Goal: Task Accomplishment & Management: Manage account settings

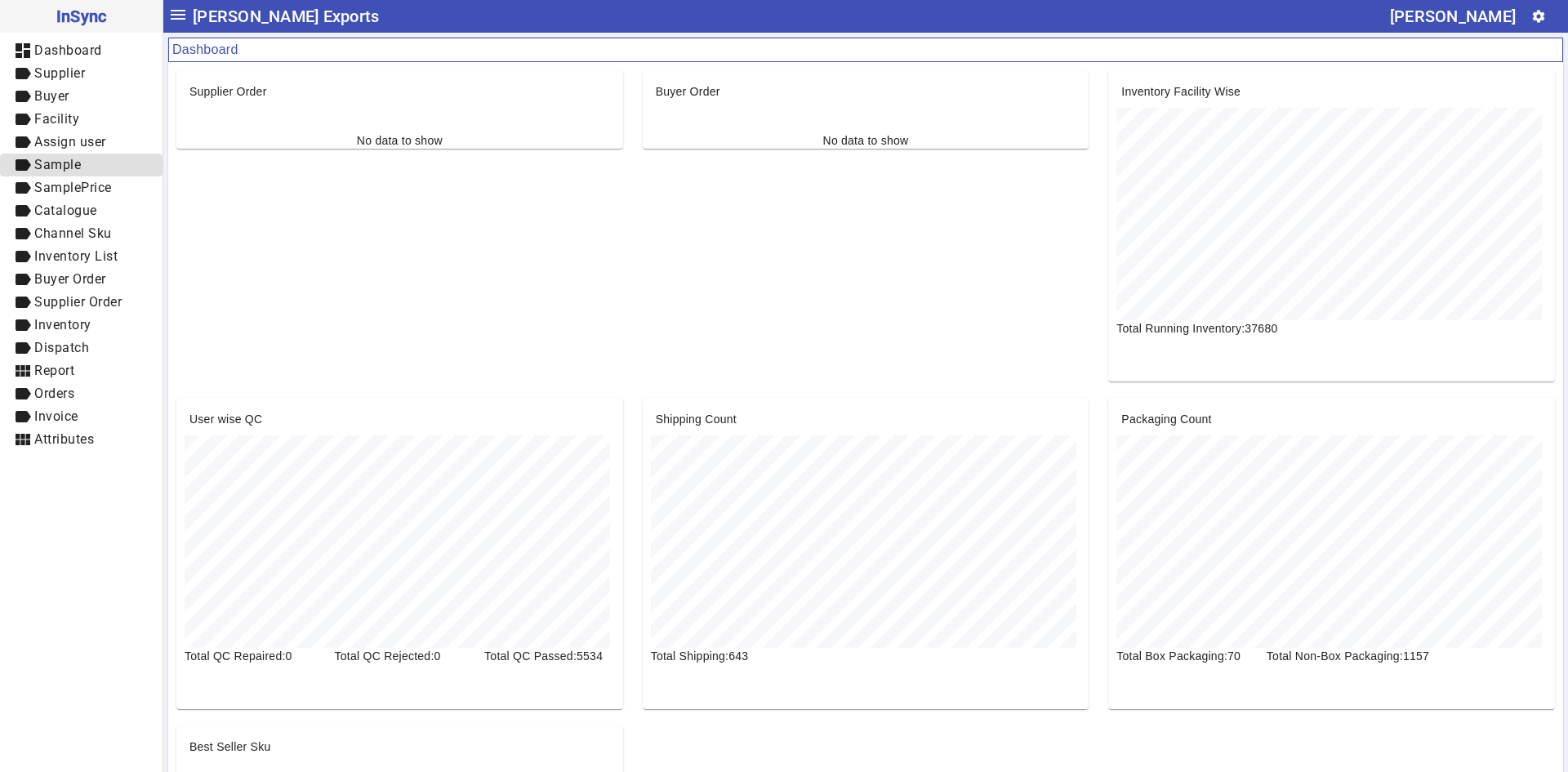
click at [85, 166] on span "label Sample" at bounding box center [81, 165] width 136 height 21
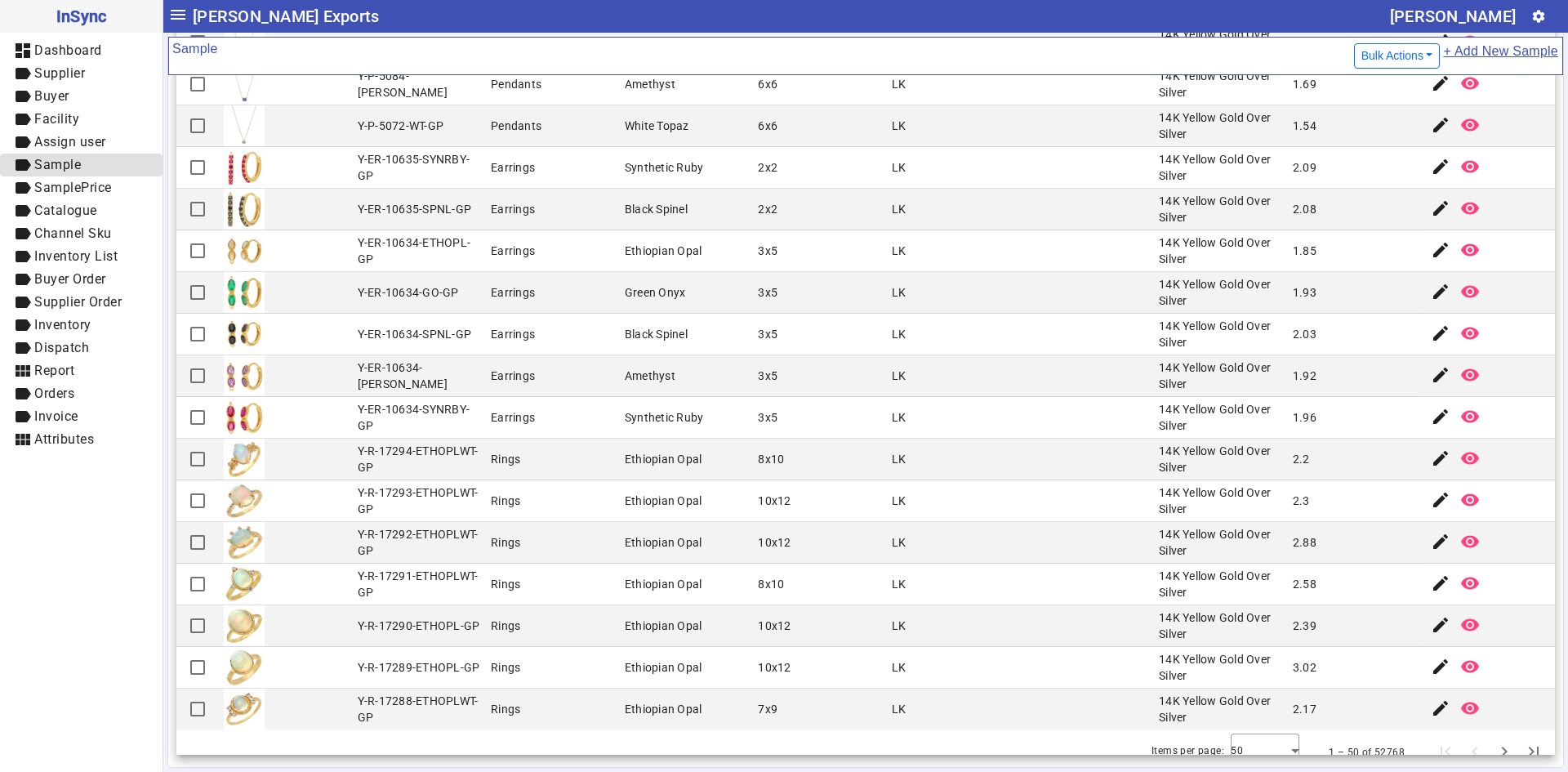
scroll to position [1401, 0]
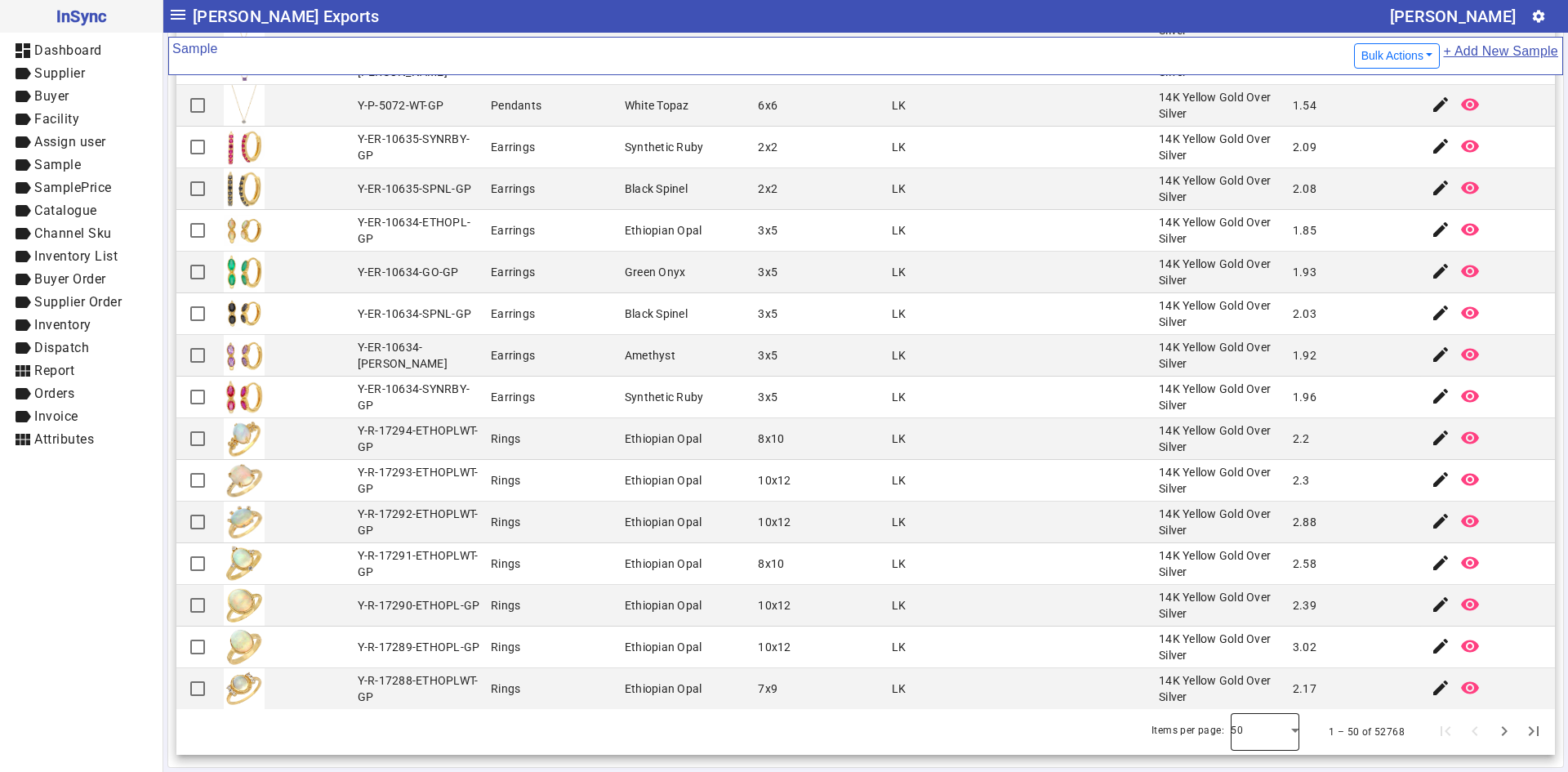
click at [1261, 730] on div at bounding box center [1265, 731] width 69 height 39
click at [1254, 688] on mat-option "100" at bounding box center [1241, 686] width 69 height 39
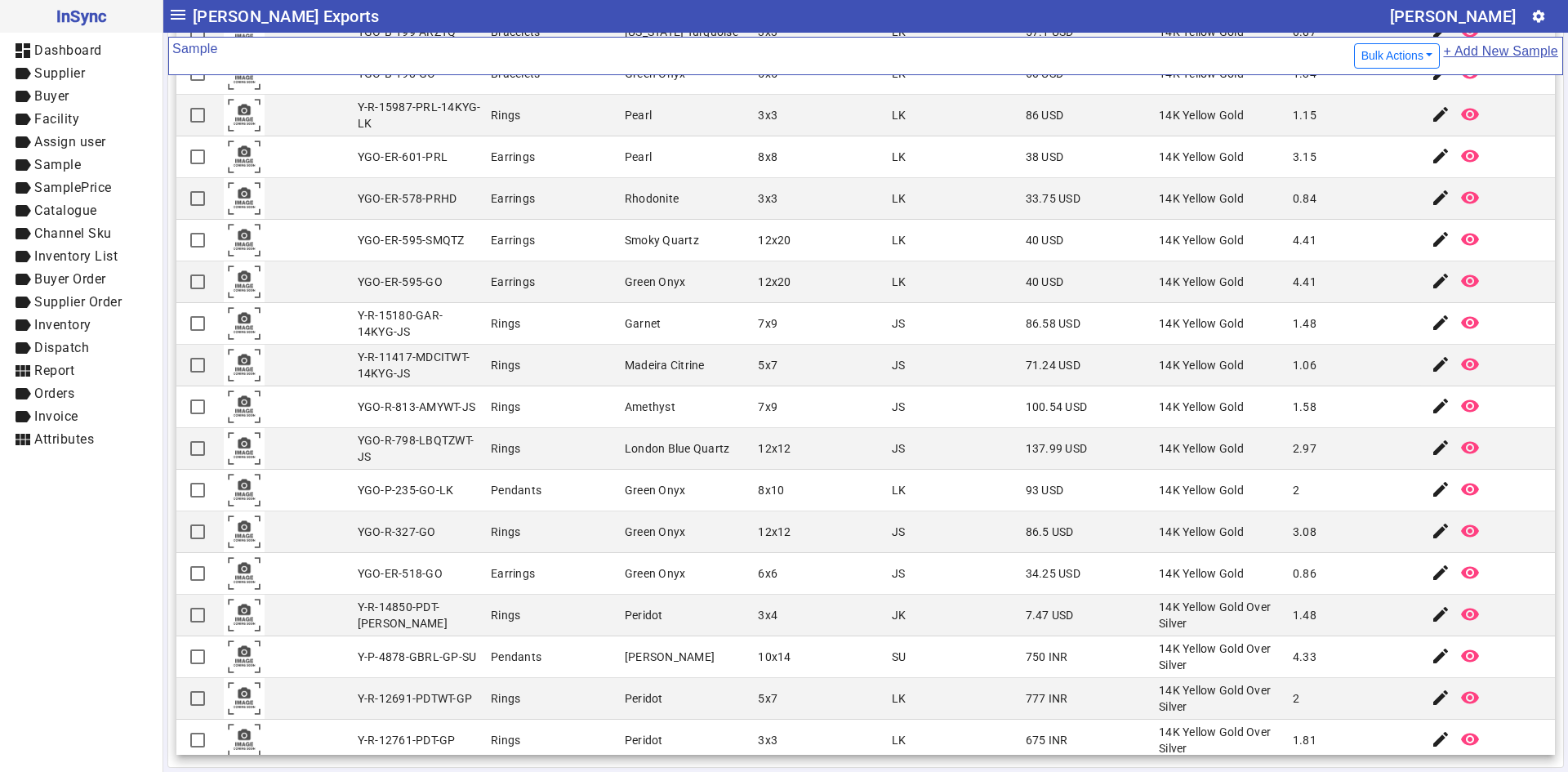
scroll to position [3484, 0]
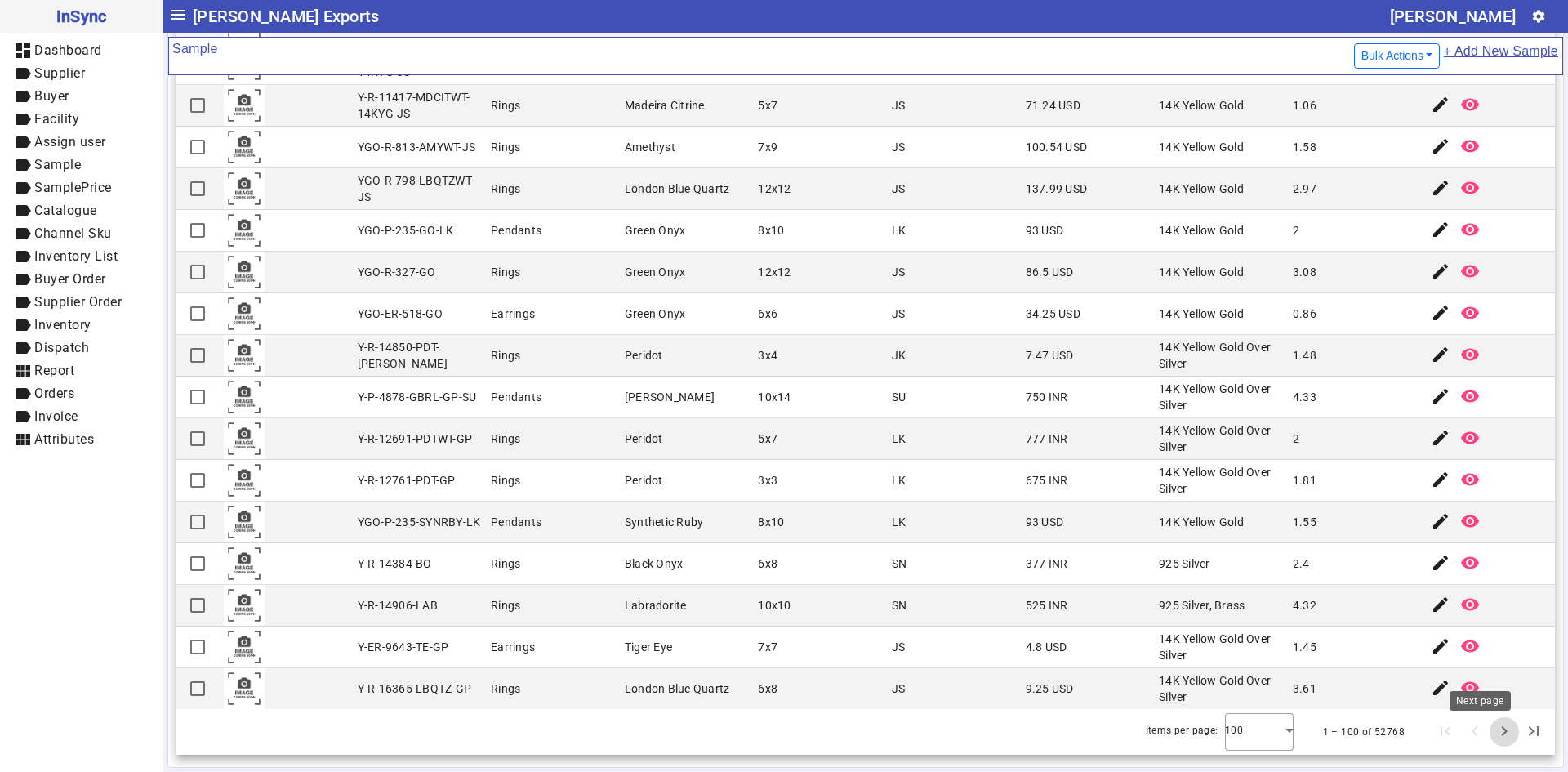
click at [1484, 732] on span "Next page" at bounding box center [1503, 731] width 39 height 39
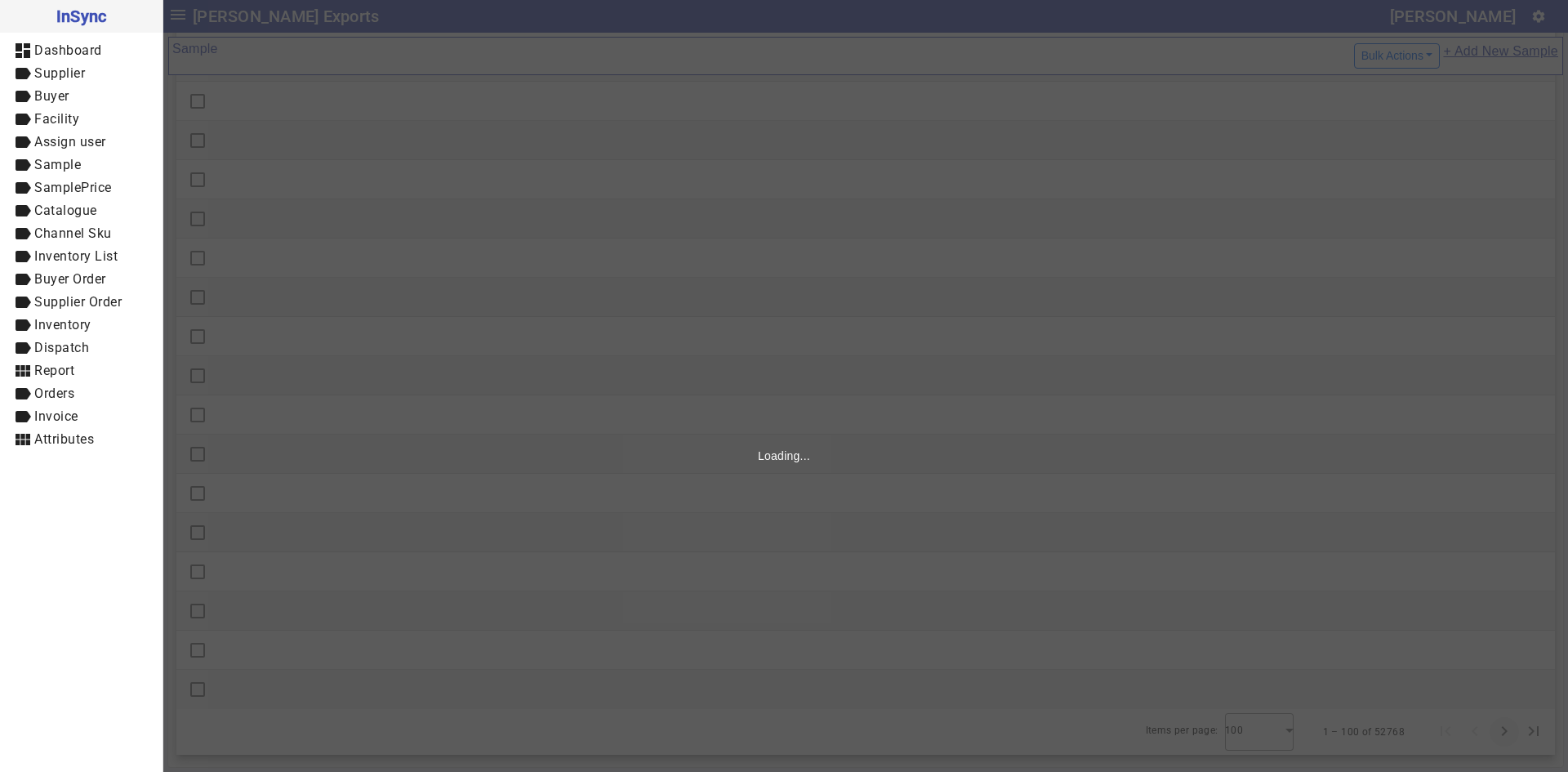
scroll to position [0, 0]
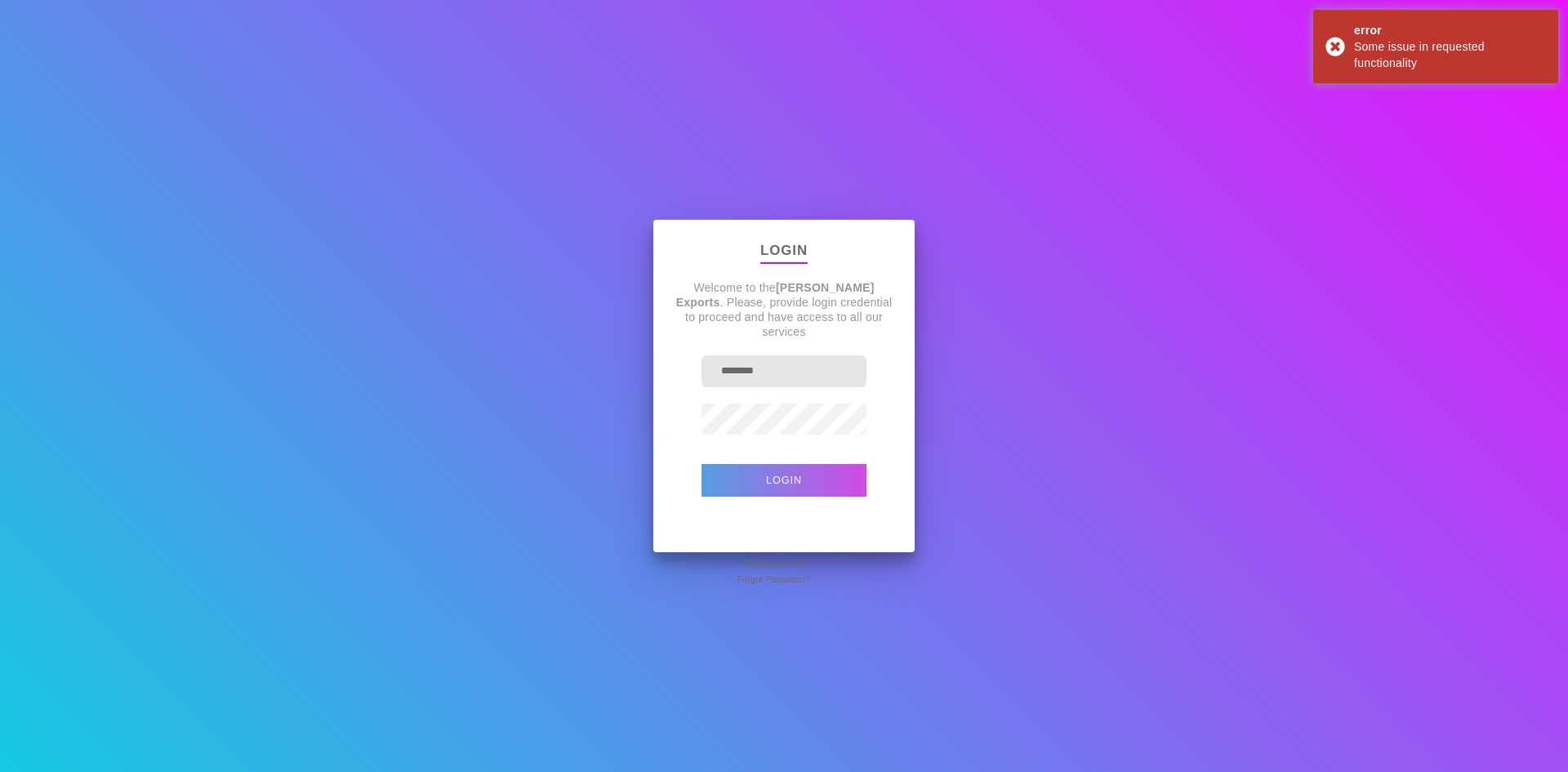
click at [779, 479] on button "Login" at bounding box center [784, 479] width 165 height 32
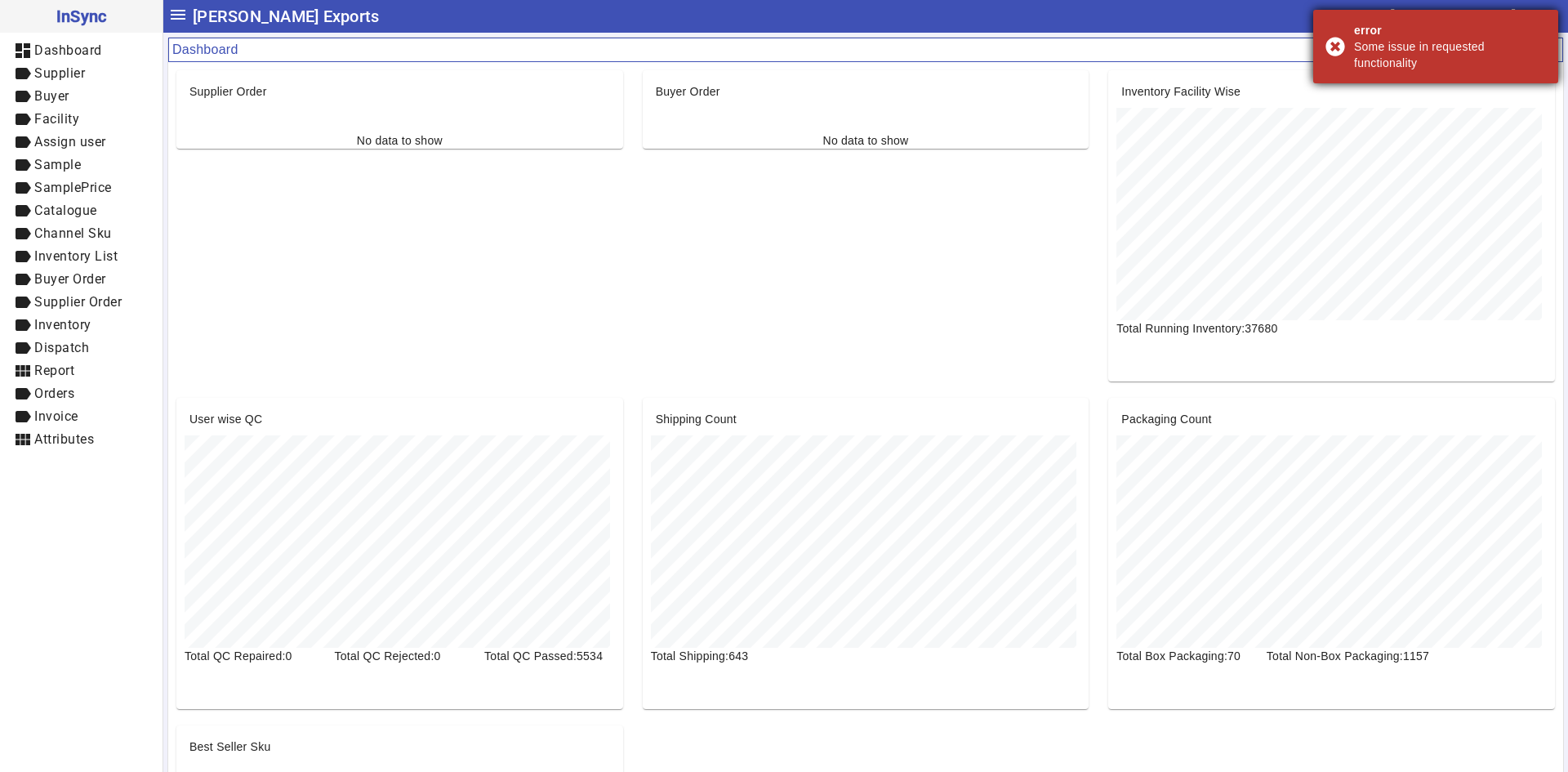
click at [1333, 52] on div "error Some issue in requested functionality" at bounding box center [1435, 47] width 245 height 73
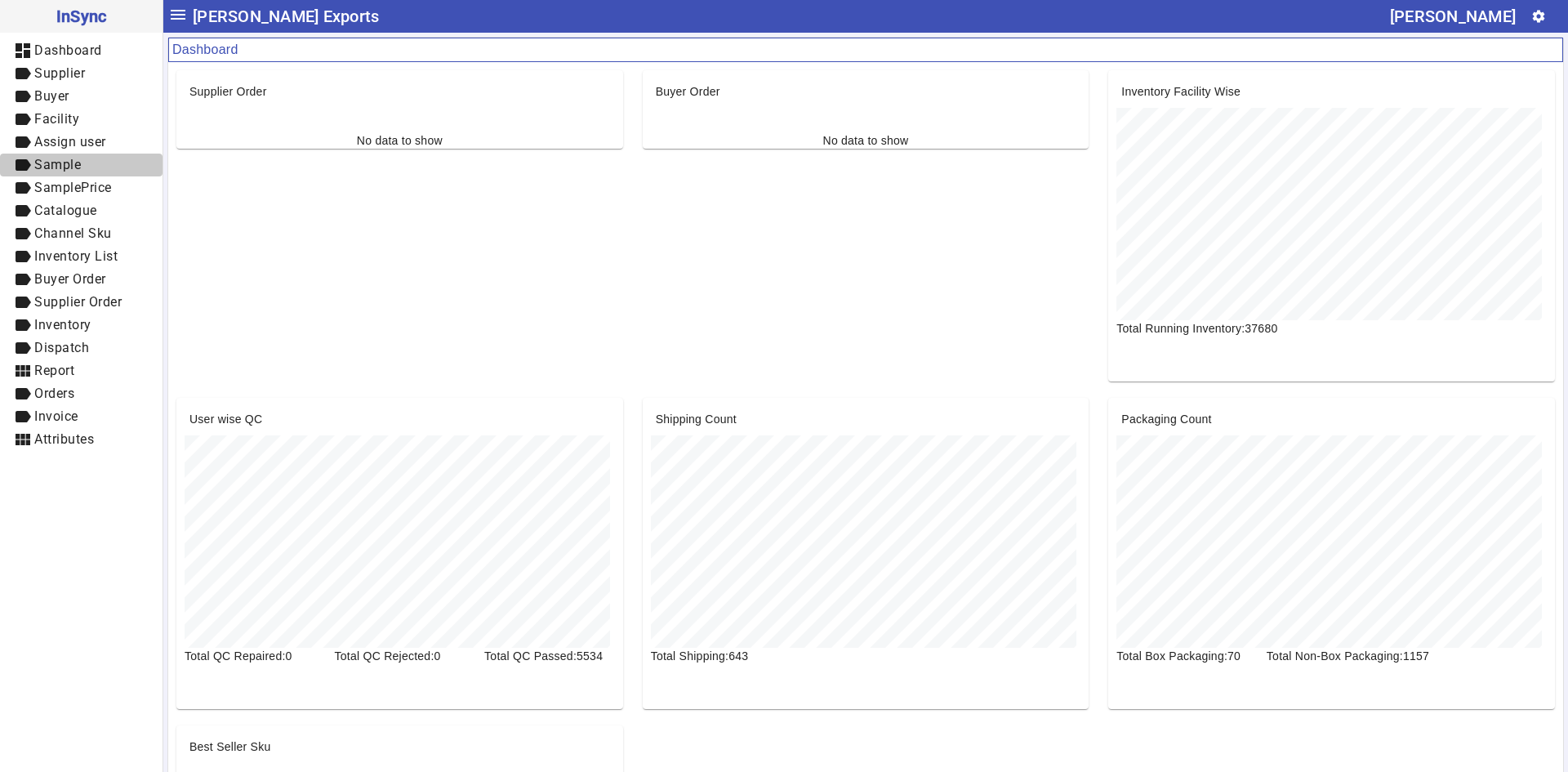
click at [83, 175] on span "label Sample" at bounding box center [81, 165] width 136 height 21
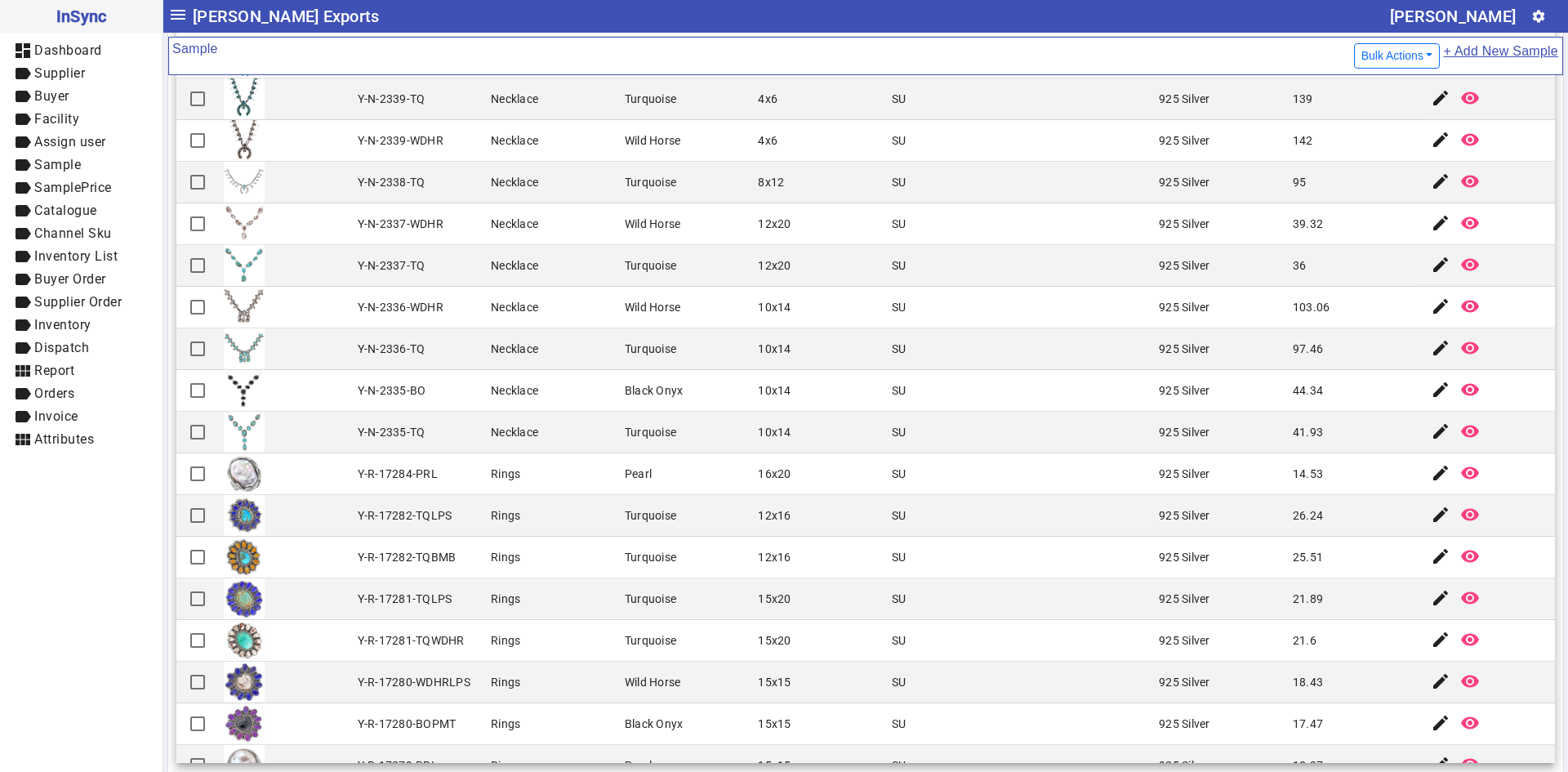
scroll to position [171, 0]
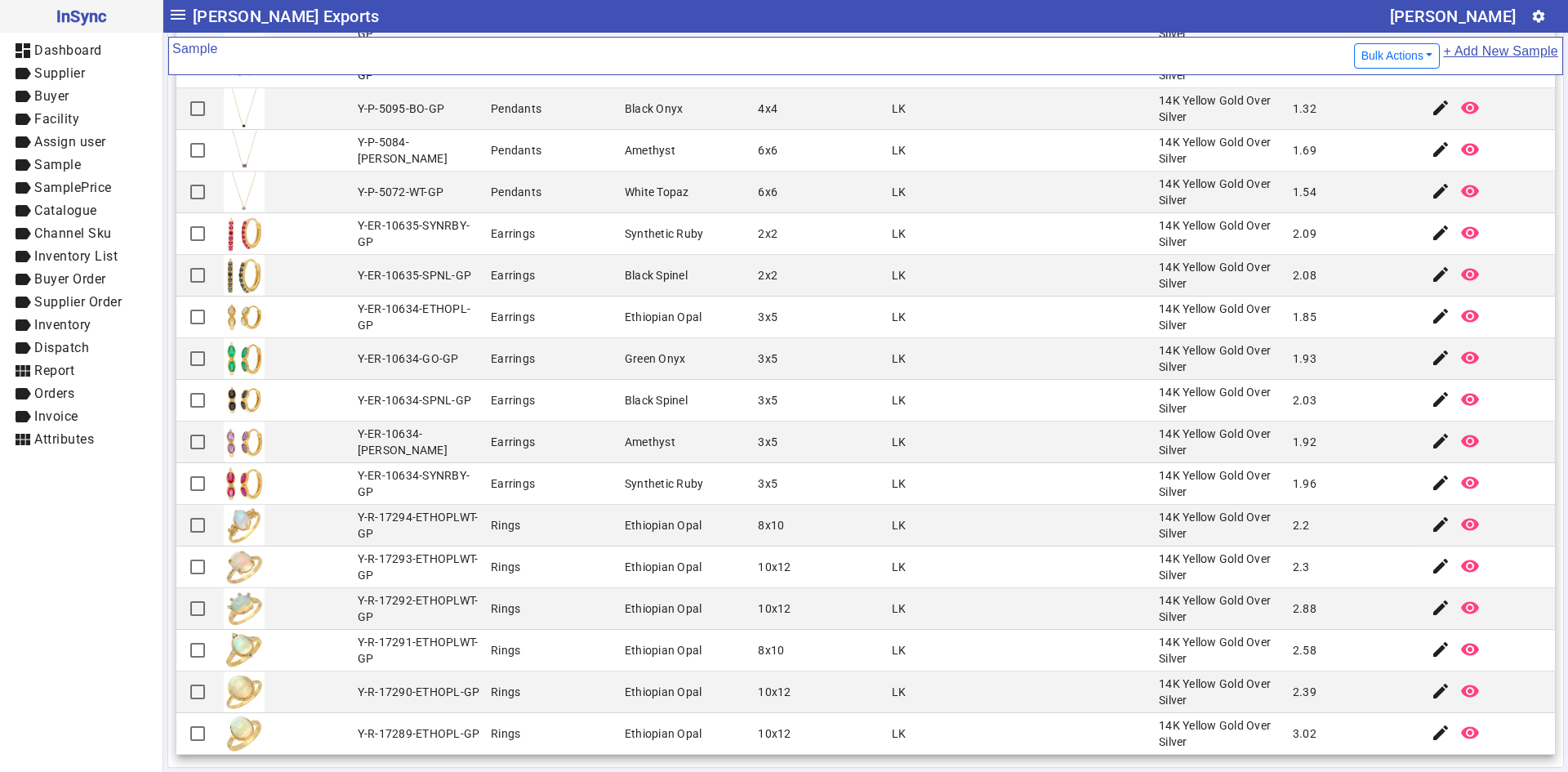
scroll to position [1401, 0]
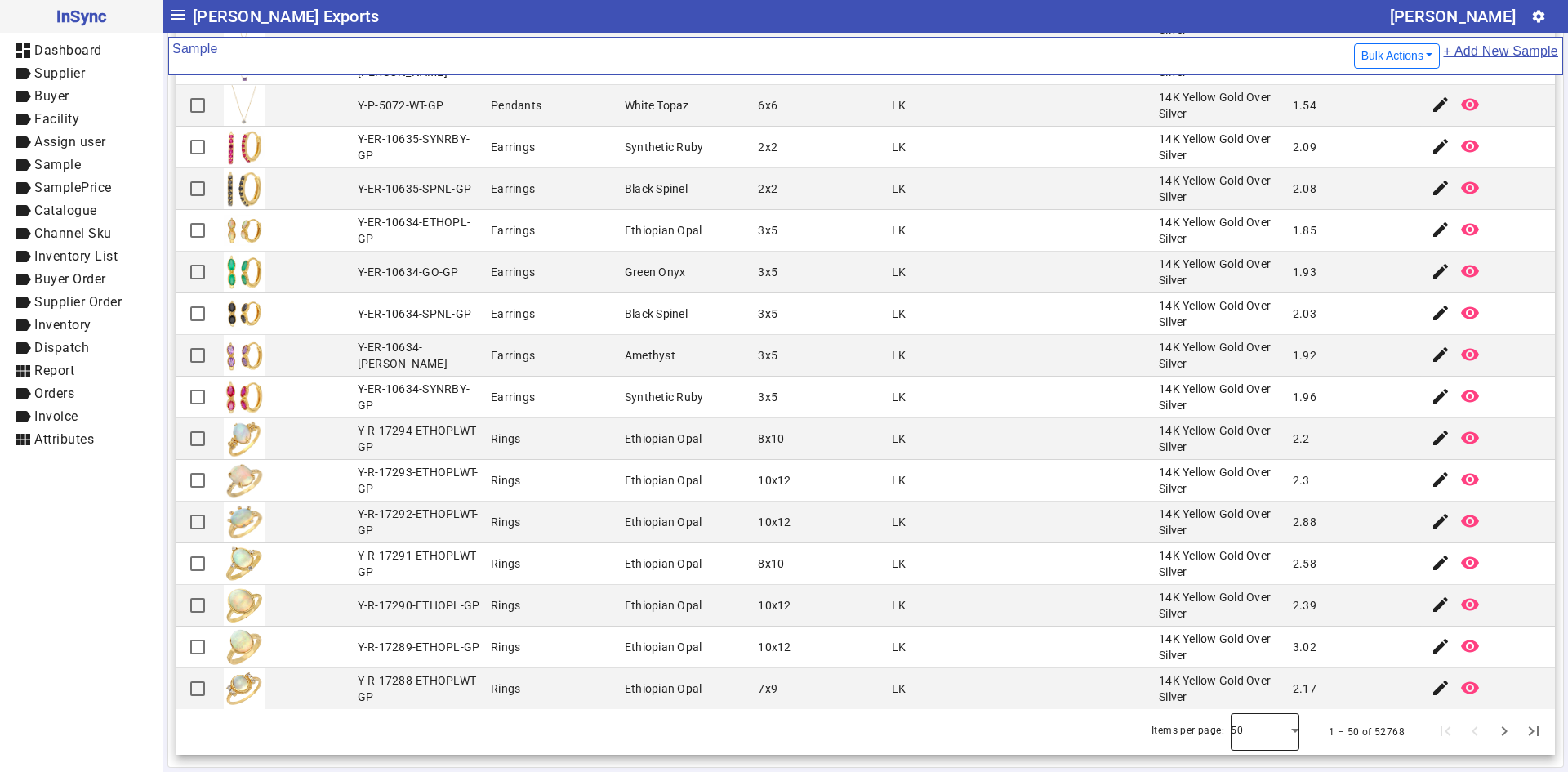
click at [1234, 742] on div at bounding box center [1265, 731] width 69 height 39
click at [1231, 691] on span "100" at bounding box center [1232, 687] width 23 height 20
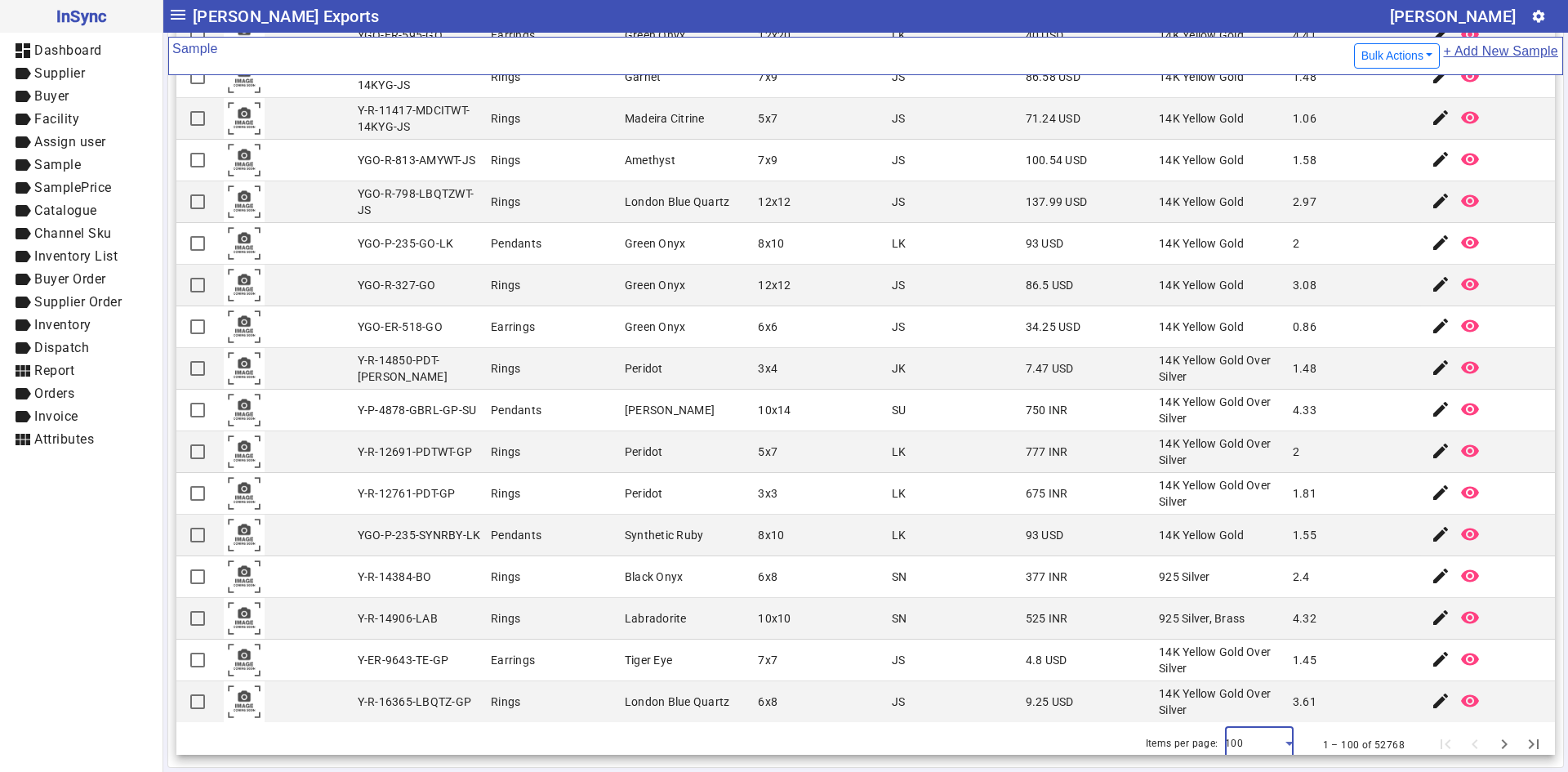
scroll to position [3484, 0]
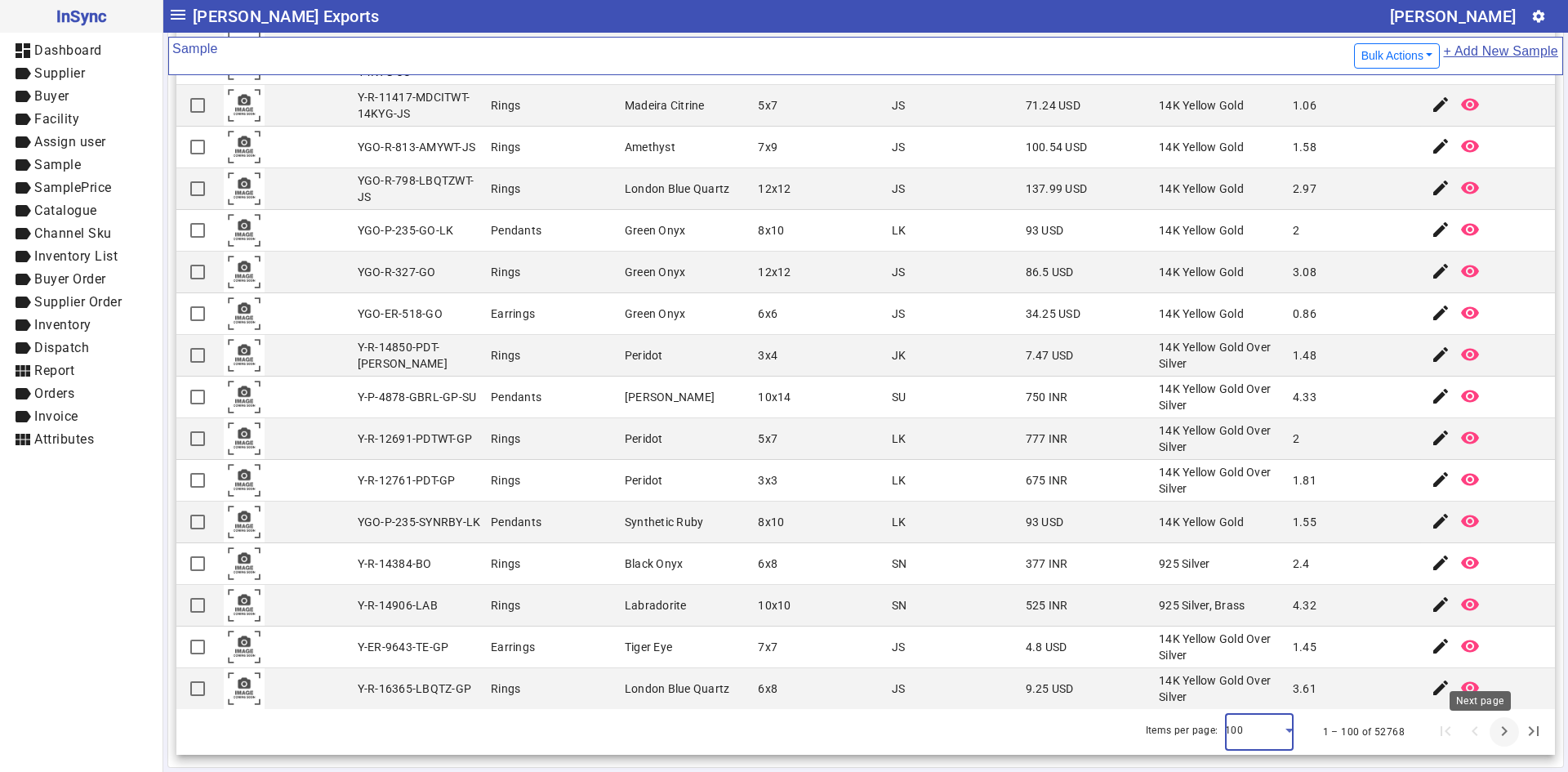
click at [1484, 738] on span "Next page" at bounding box center [1503, 731] width 39 height 39
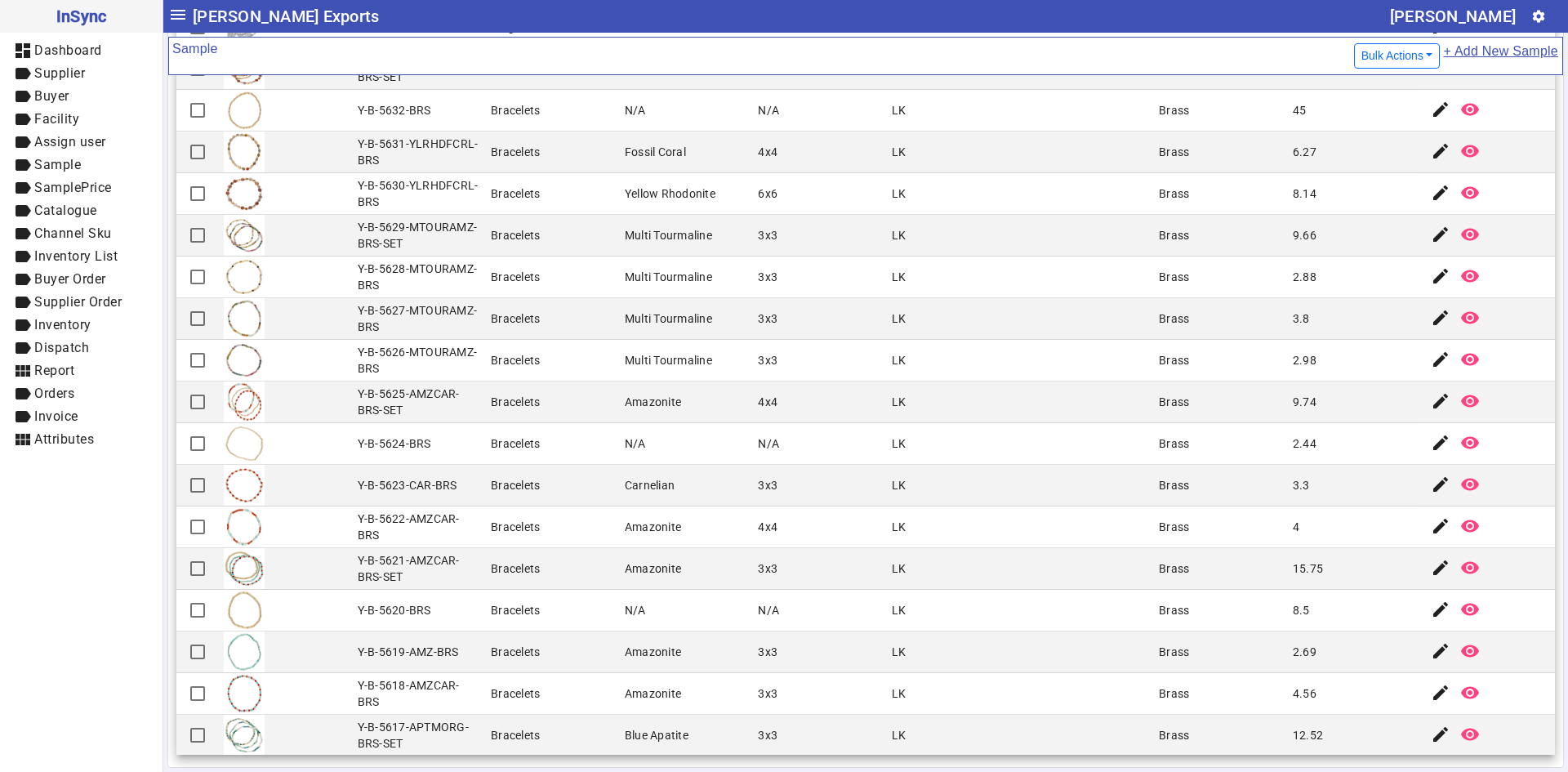
scroll to position [3492, 0]
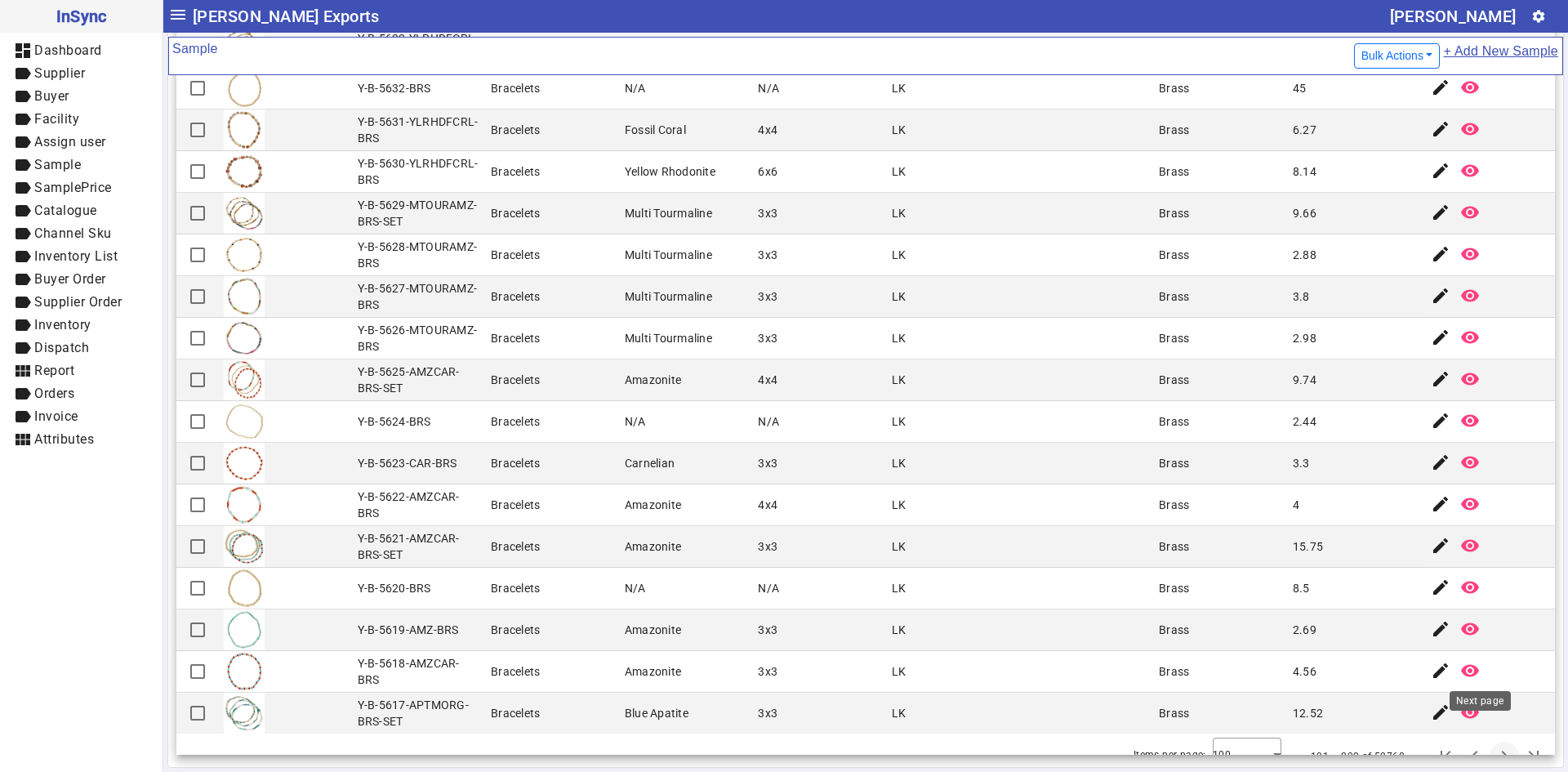
click at [1484, 736] on span "Next page" at bounding box center [1503, 755] width 39 height 39
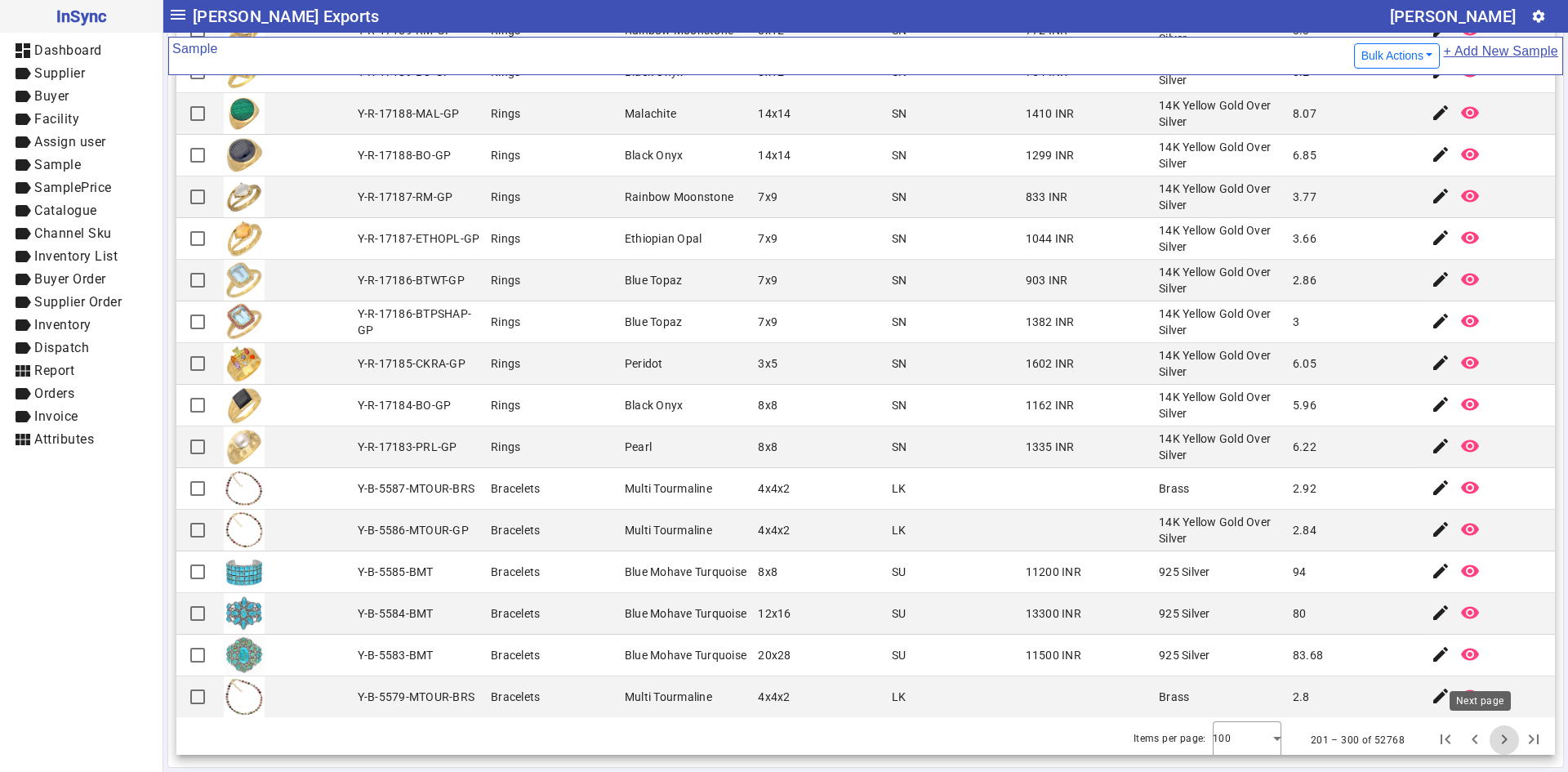
click at [1484, 735] on span "Next page" at bounding box center [1503, 740] width 39 height 39
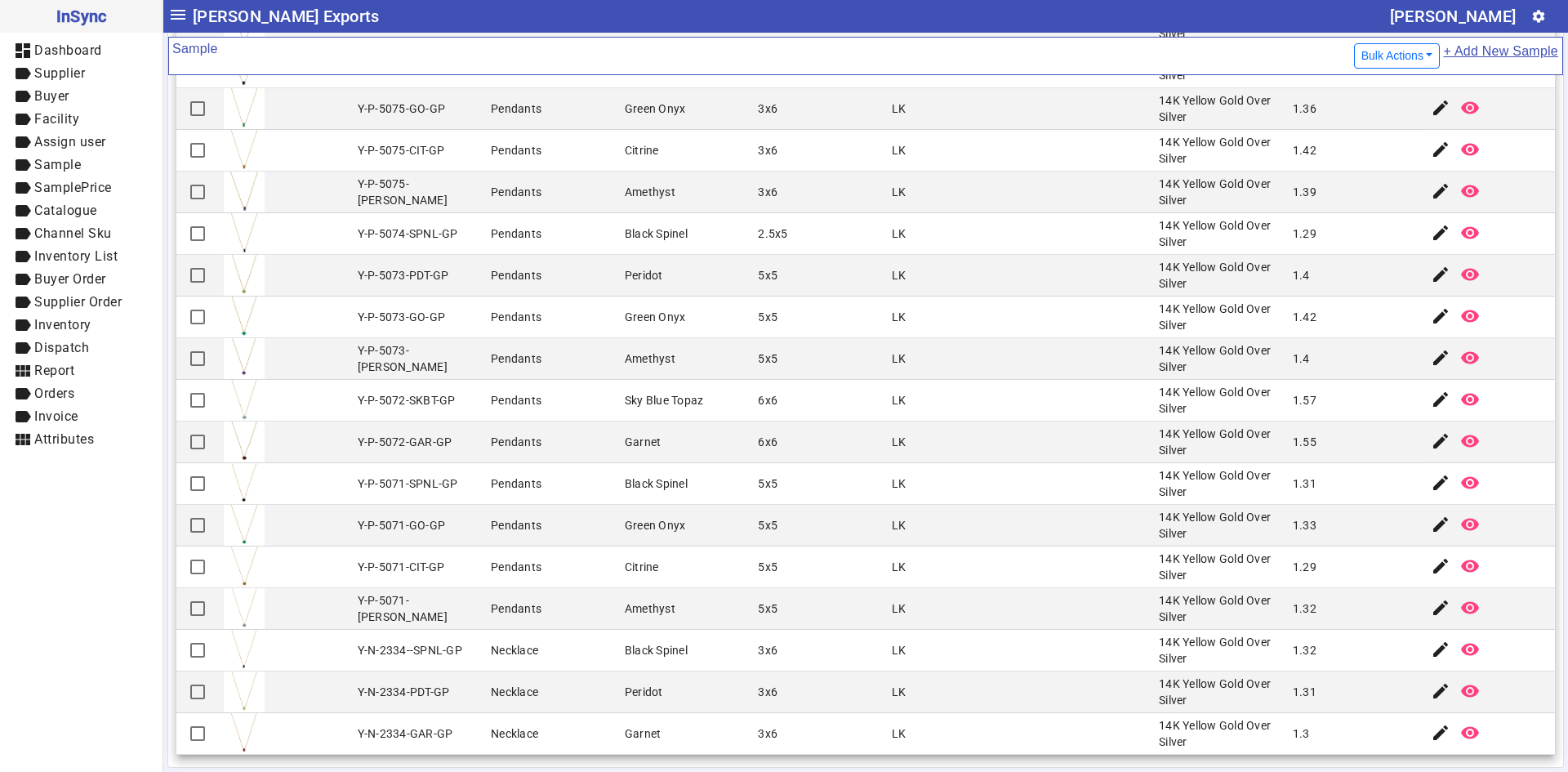
scroll to position [3484, 0]
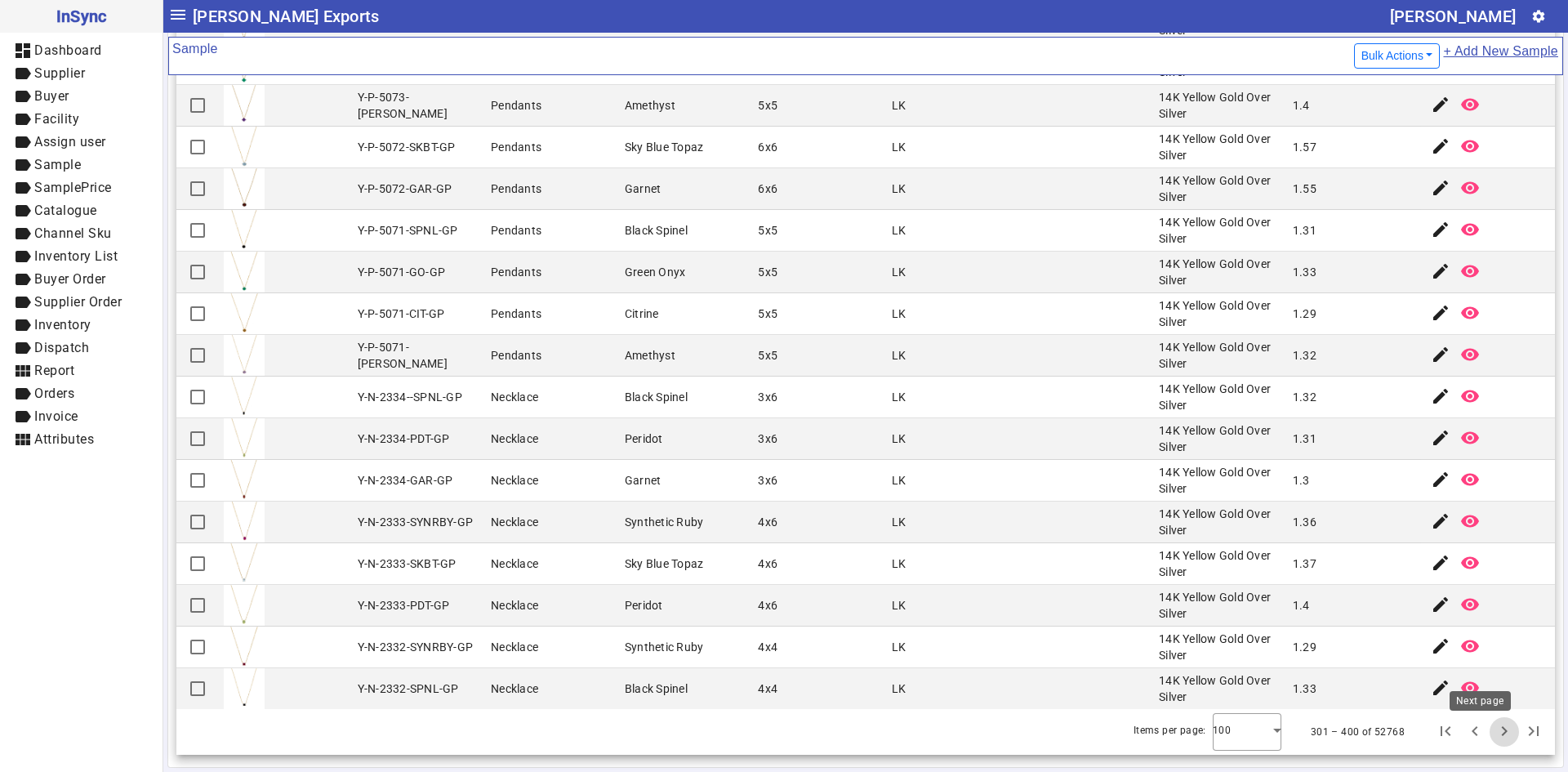
click at [1484, 733] on span "Next page" at bounding box center [1503, 731] width 39 height 39
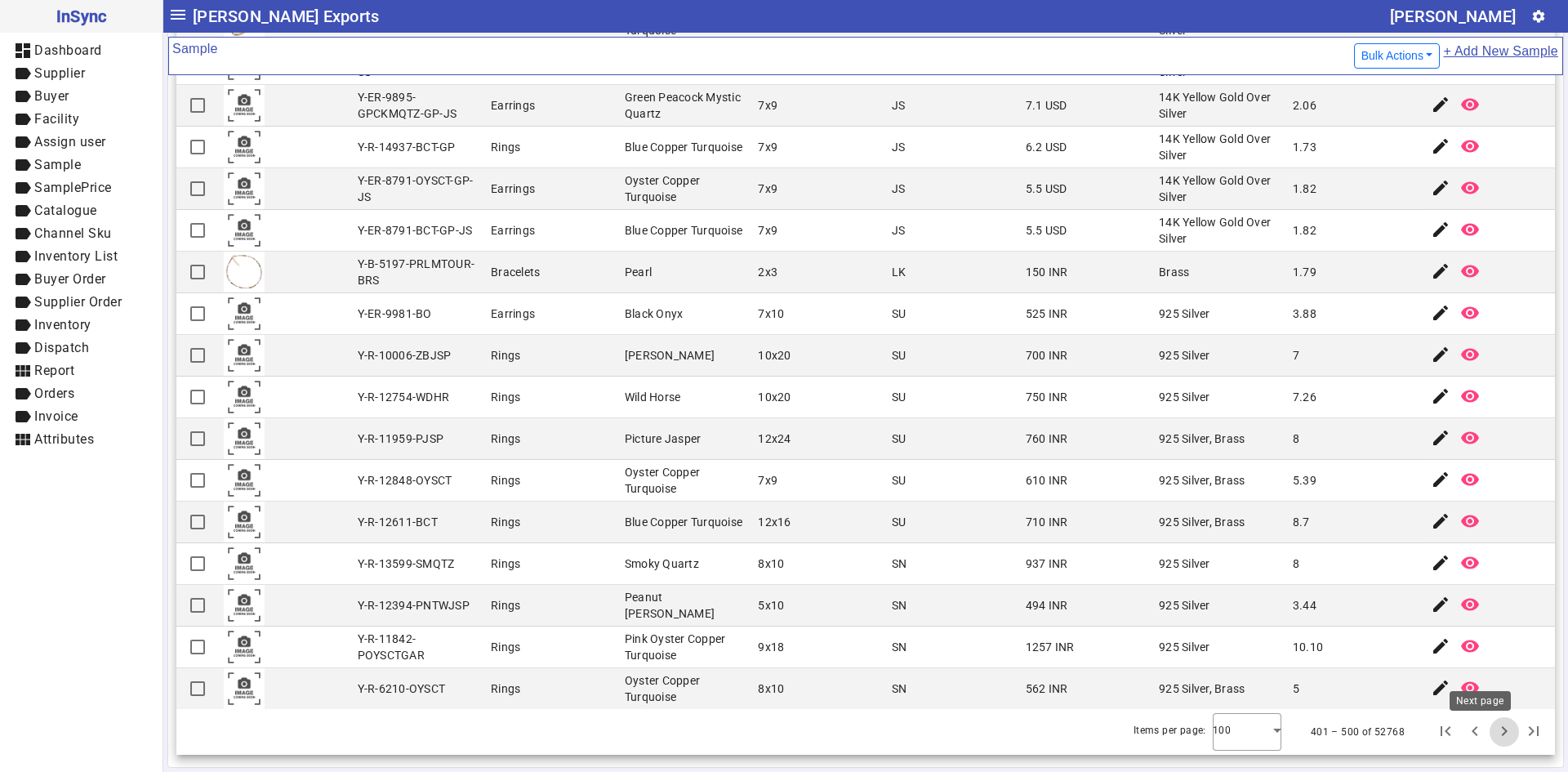
click at [1484, 725] on span "Next page" at bounding box center [1503, 731] width 39 height 39
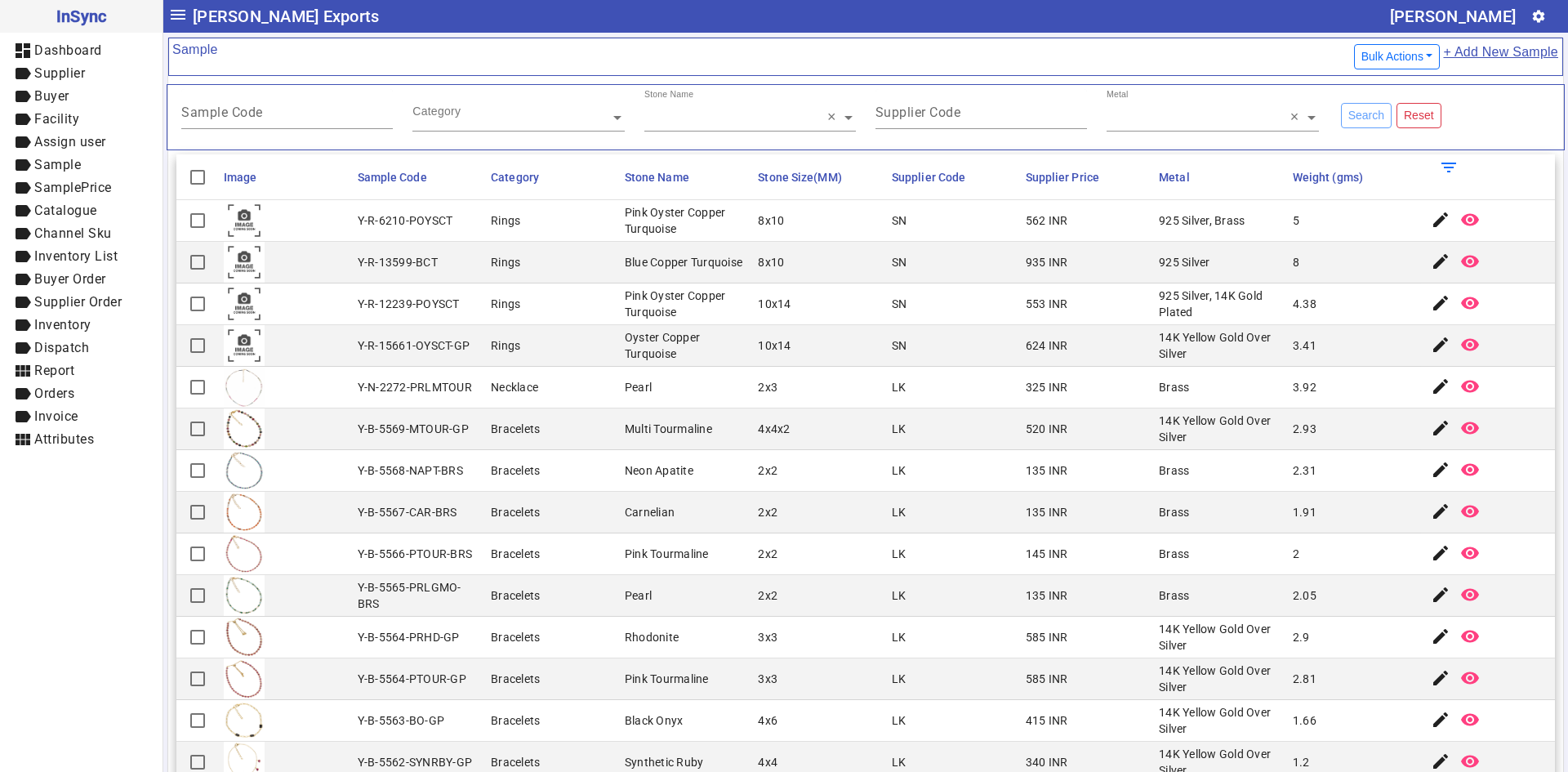
scroll to position [171, 0]
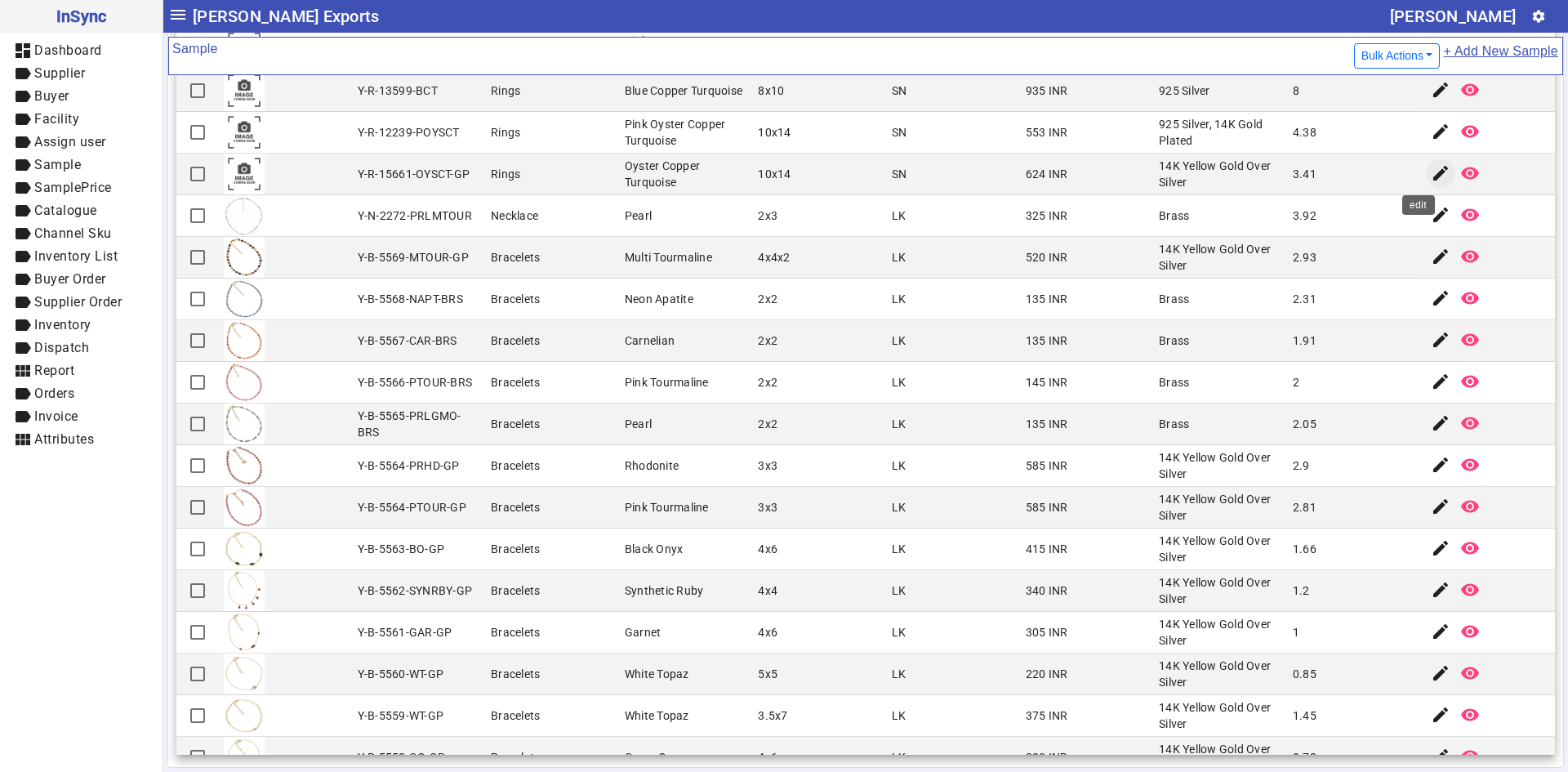
click at [1431, 176] on mat-icon "edit" at bounding box center [1441, 174] width 20 height 20
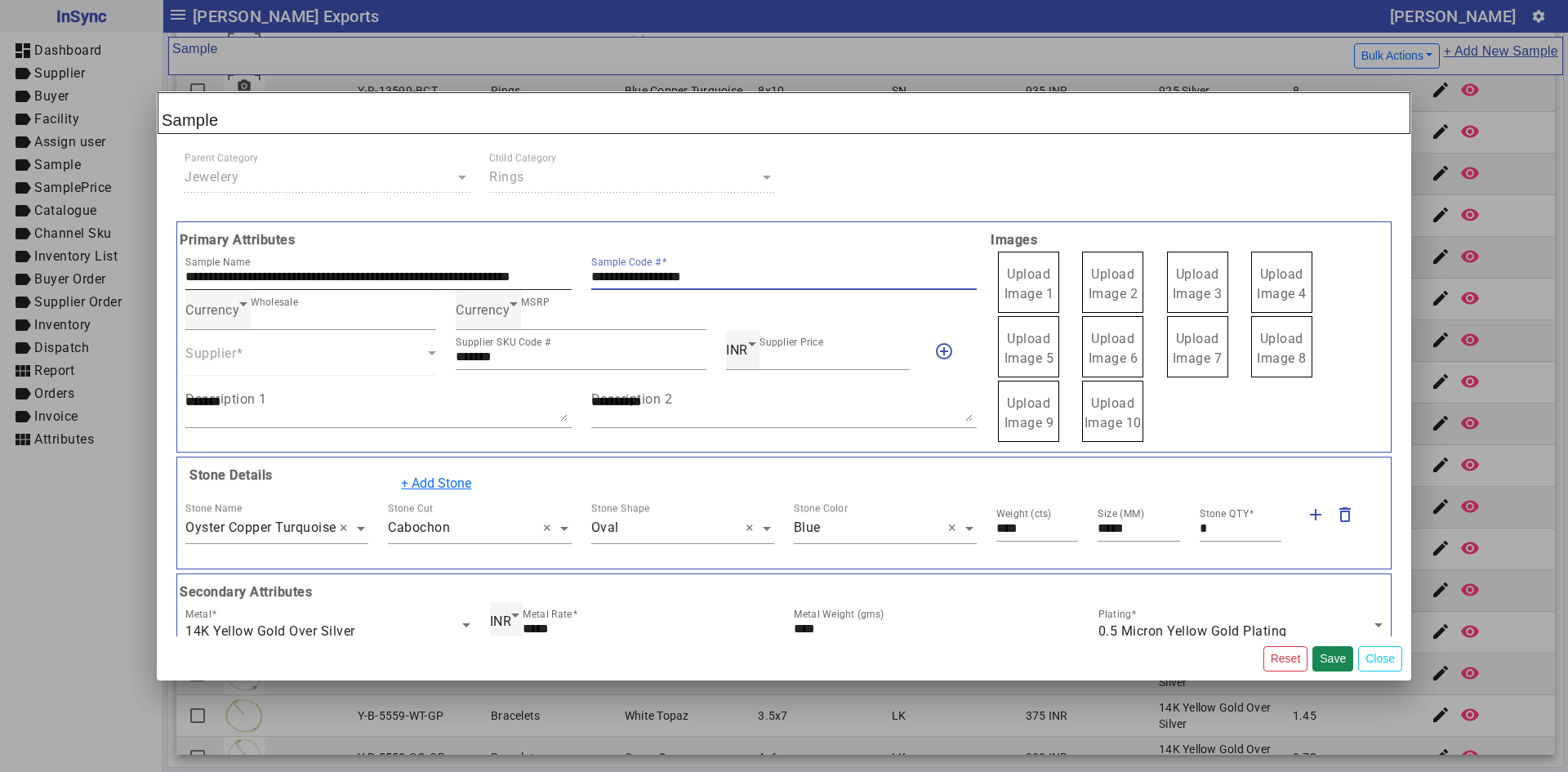
drag, startPoint x: 748, startPoint y: 279, endPoint x: 509, endPoint y: 281, distance: 239.0
click at [509, 281] on div "**********" at bounding box center [581, 270] width 811 height 40
click at [1010, 282] on span "Upload Image 1" at bounding box center [1030, 283] width 50 height 35
click at [0, 0] on input "Upload Image 1" at bounding box center [0, 0] width 0 height 0
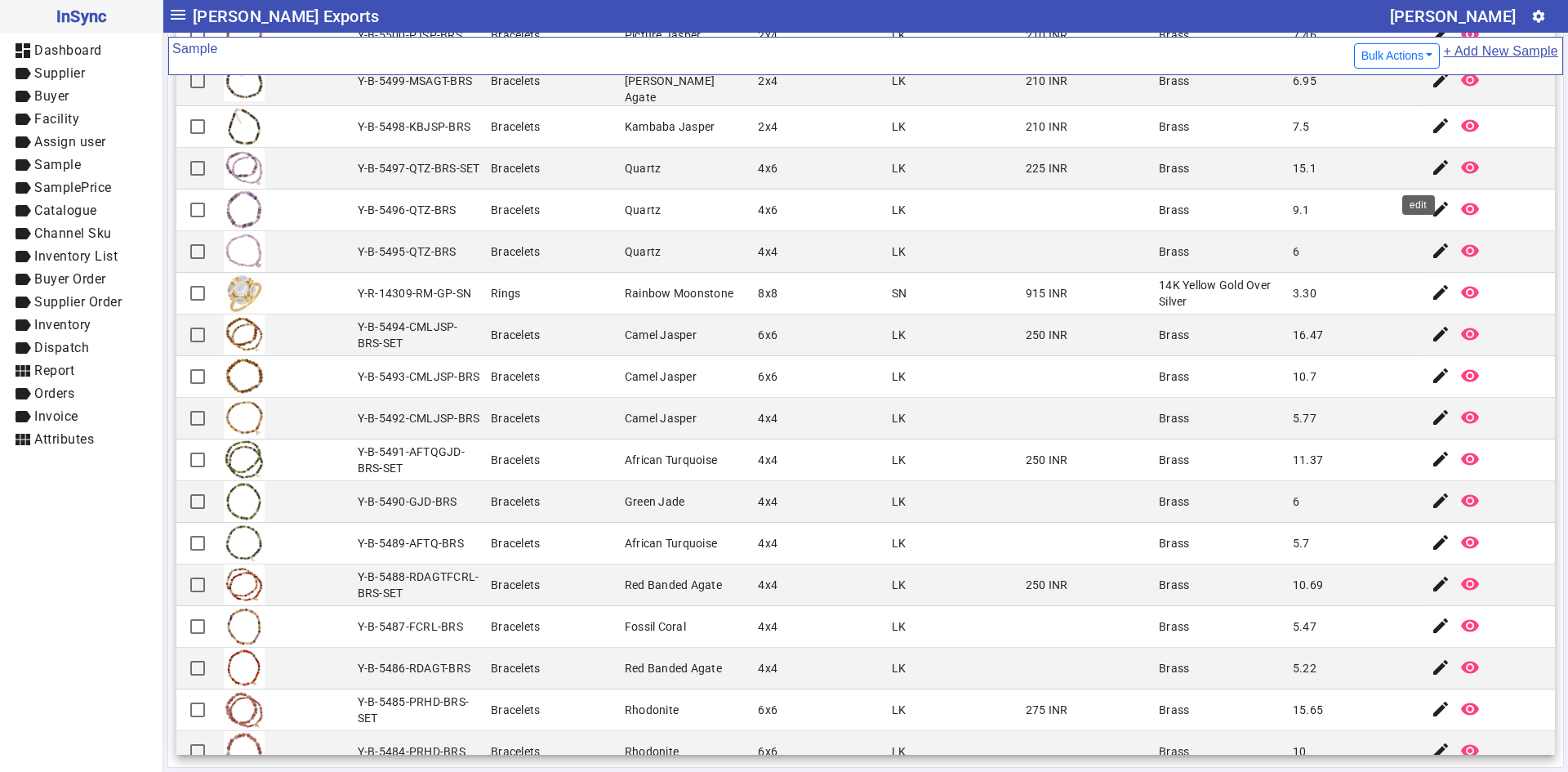
scroll to position [3484, 0]
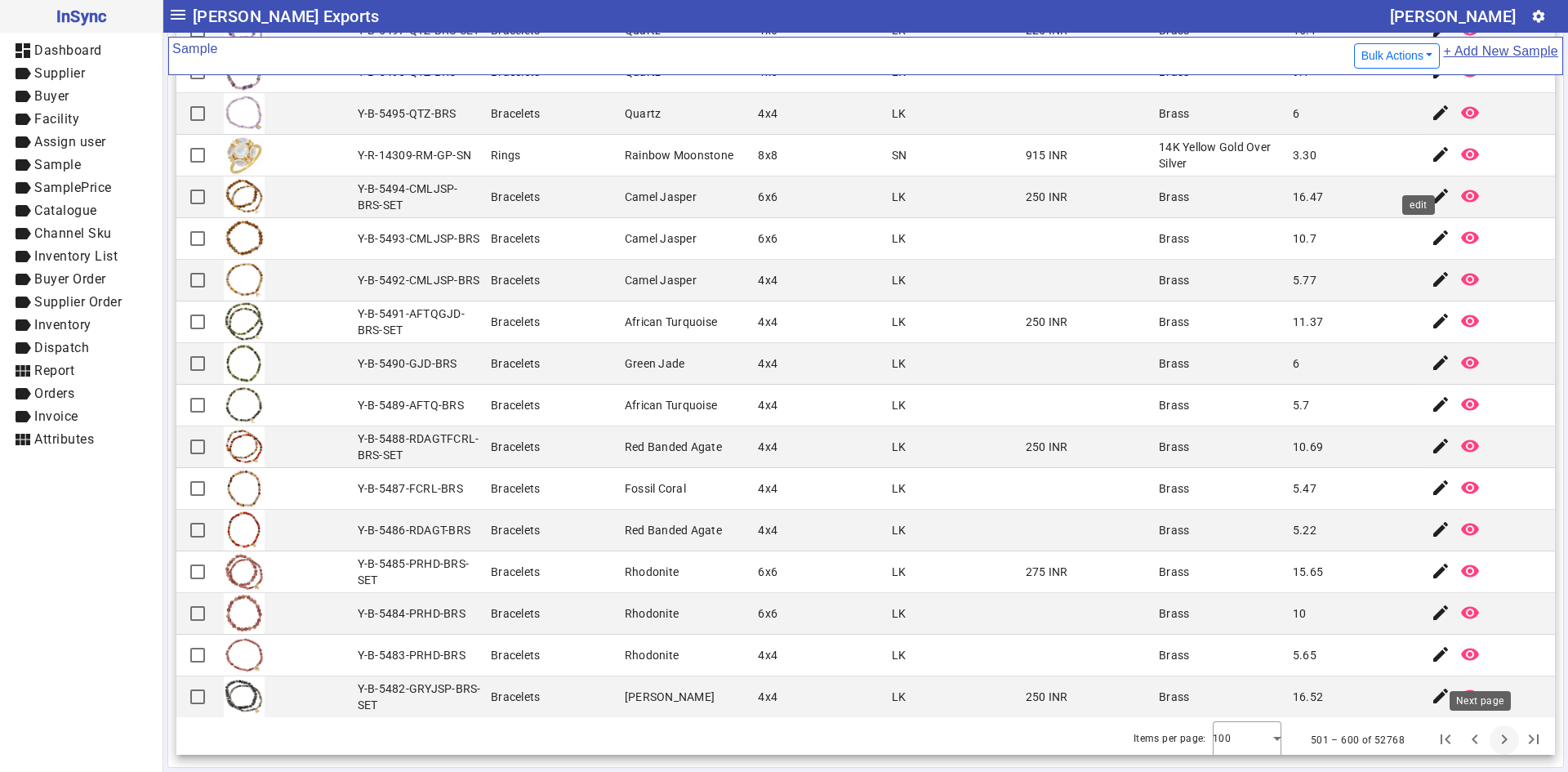
click at [1484, 731] on span "Next page" at bounding box center [1503, 740] width 39 height 39
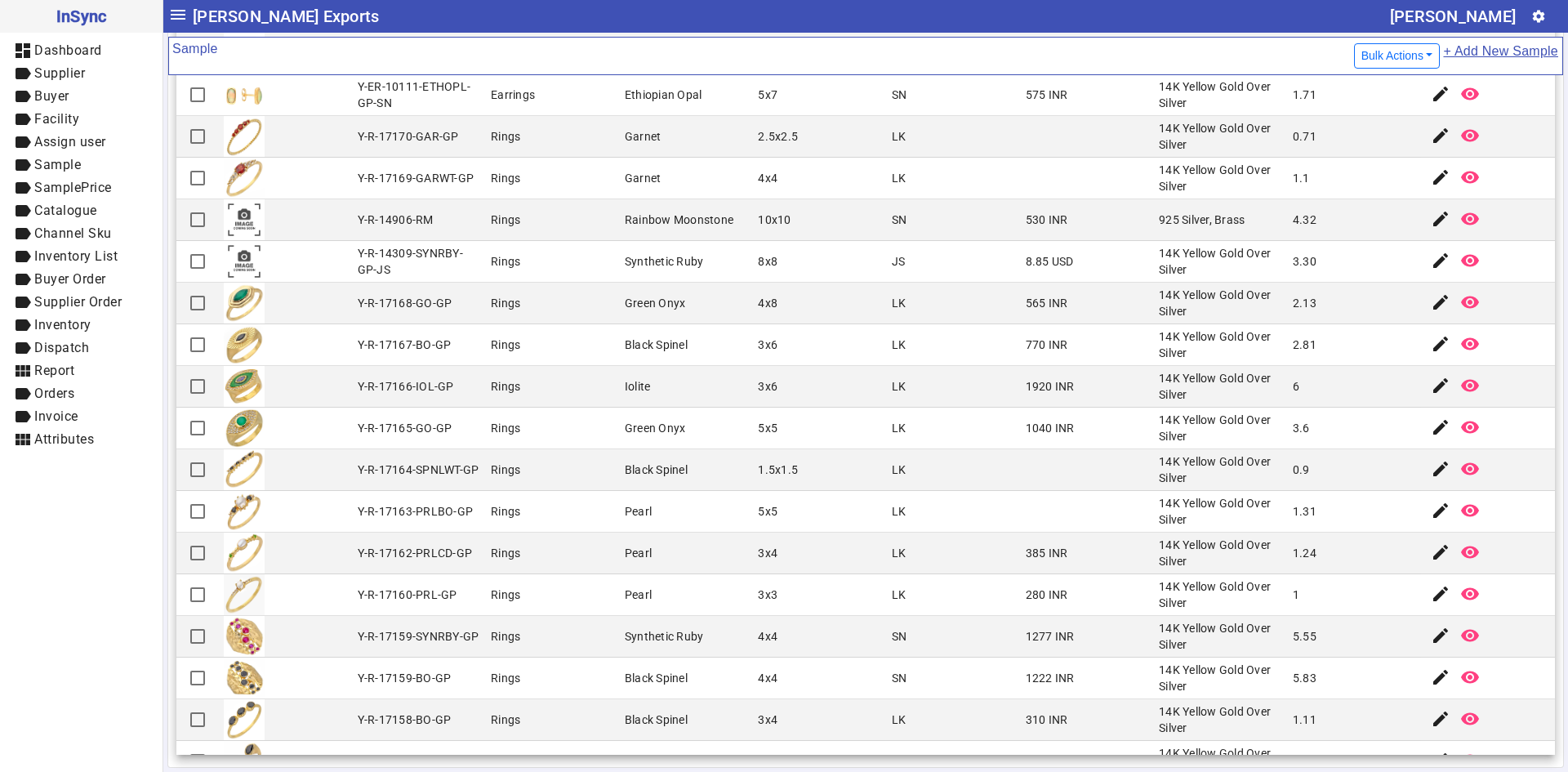
scroll to position [1797, 0]
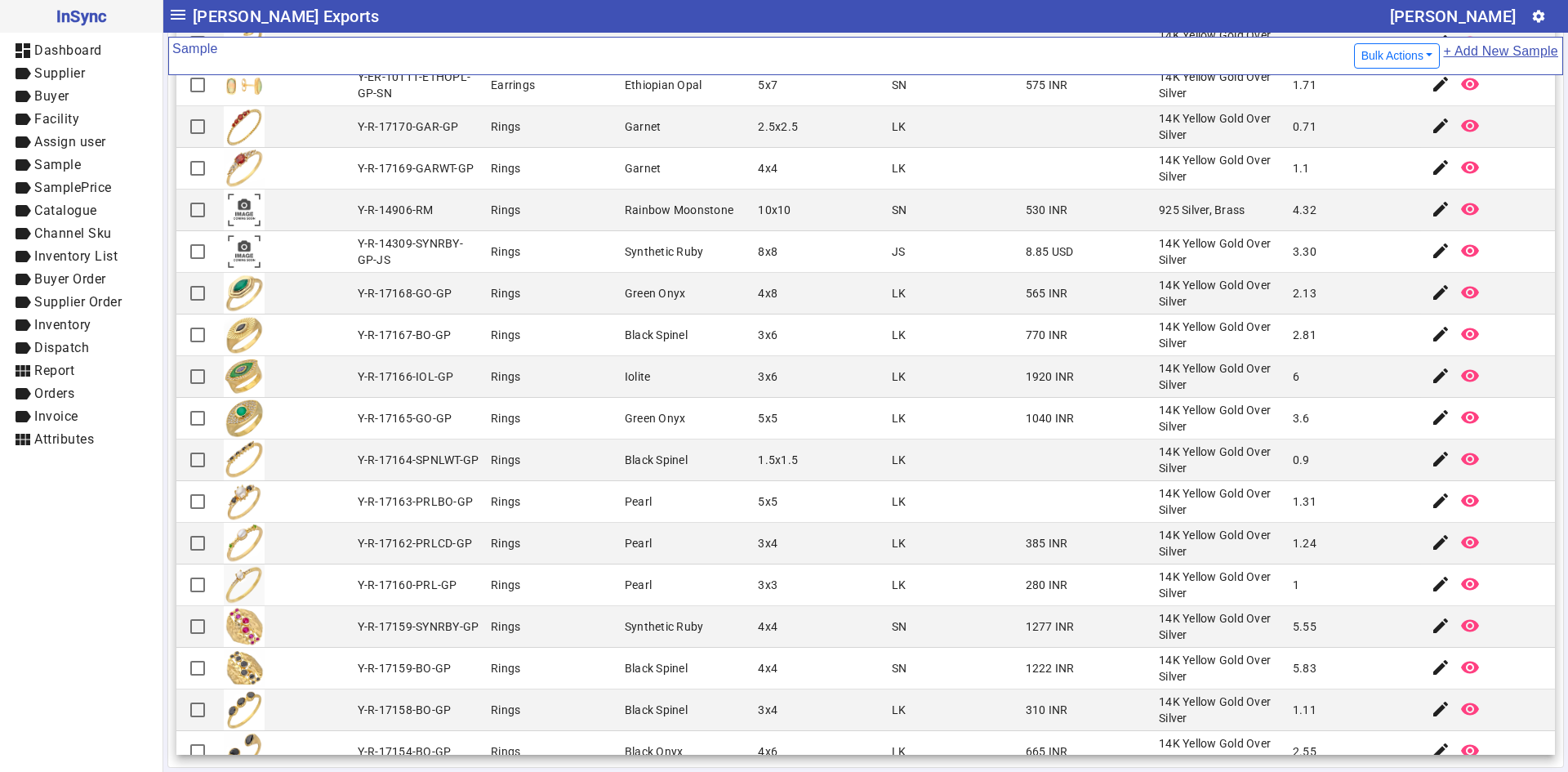
click at [963, 456] on mat-cell "LK" at bounding box center [953, 460] width 134 height 42
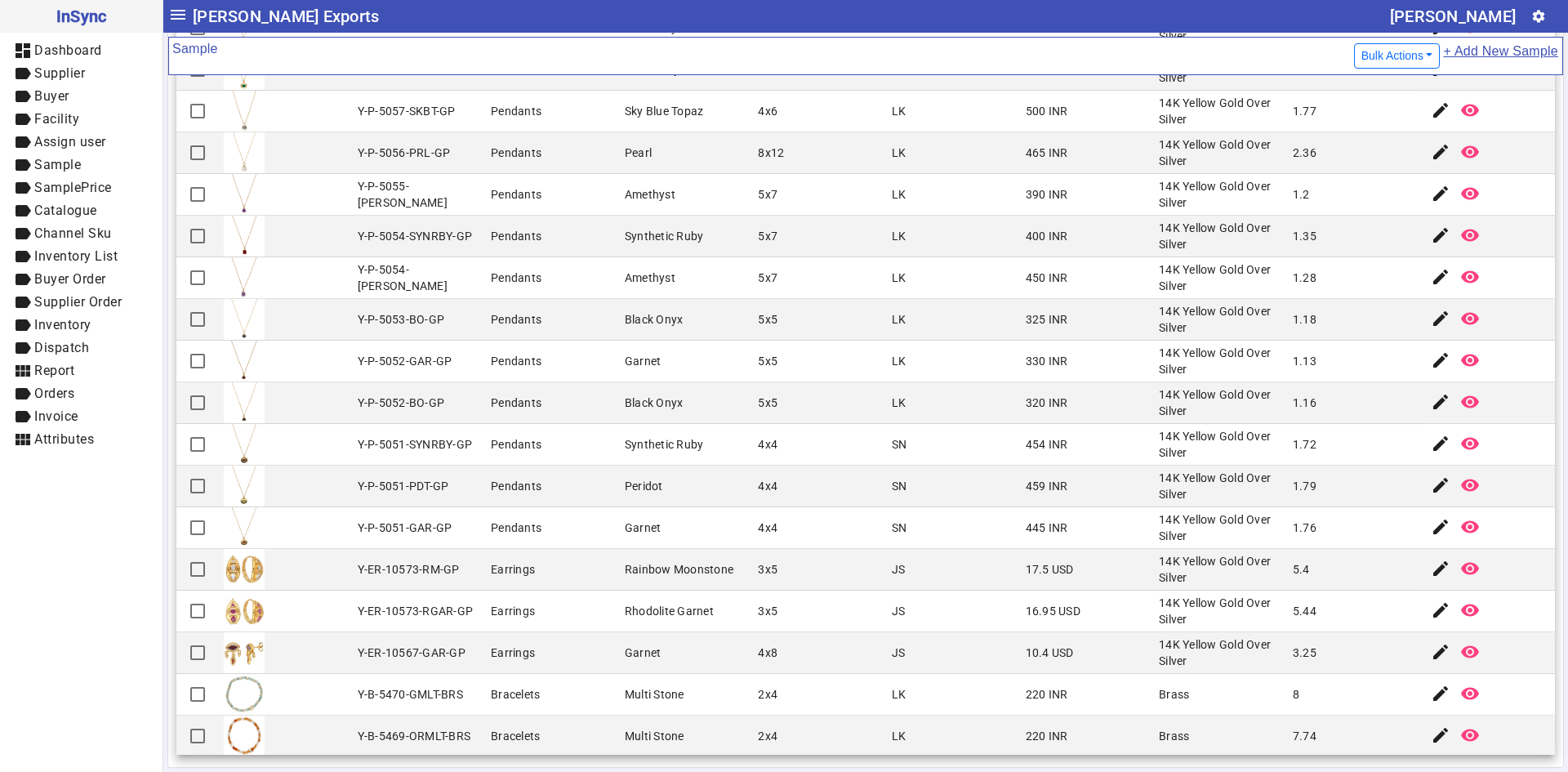
scroll to position [3484, 0]
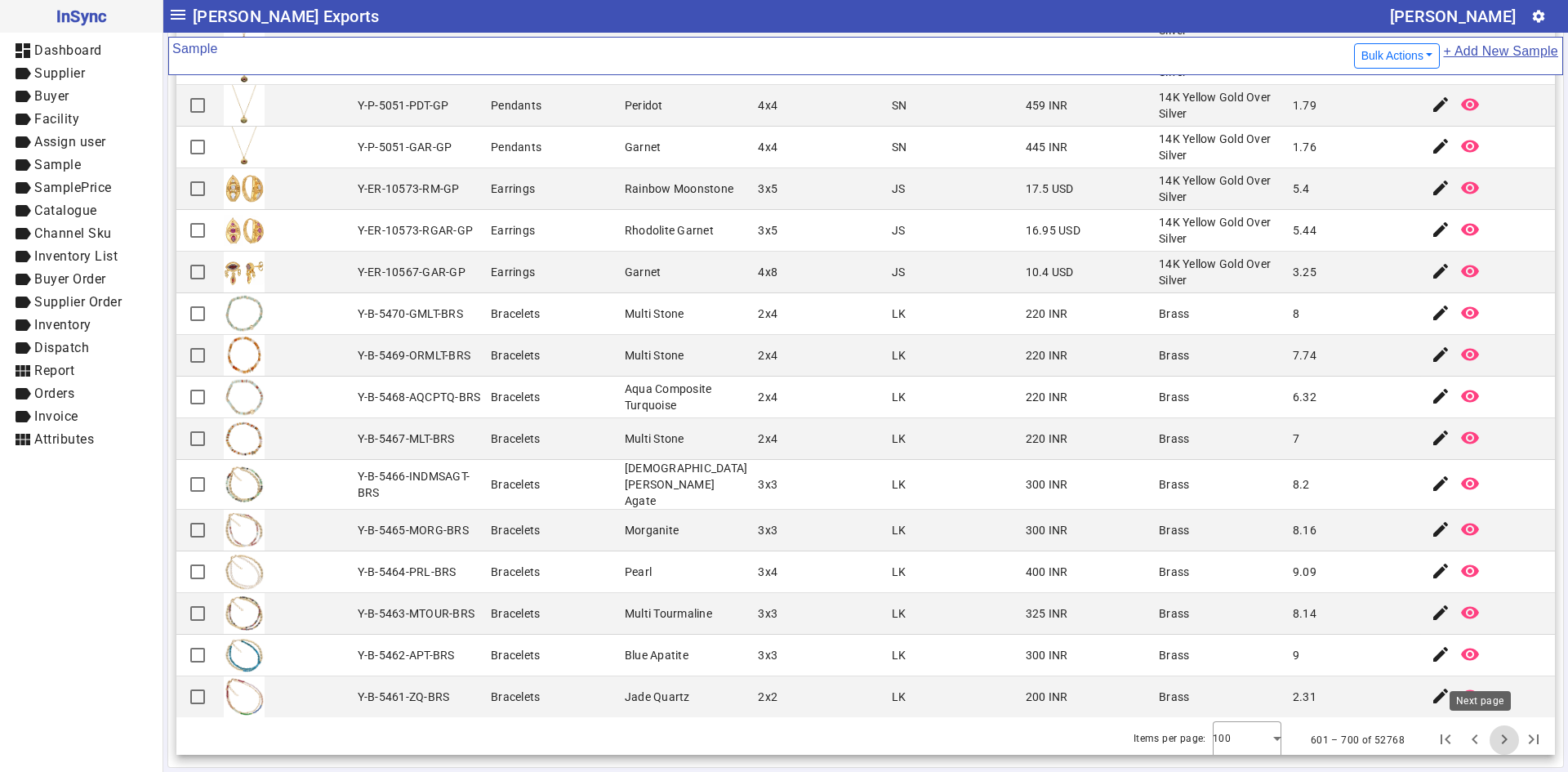
click at [1484, 739] on span "Next page" at bounding box center [1503, 740] width 39 height 39
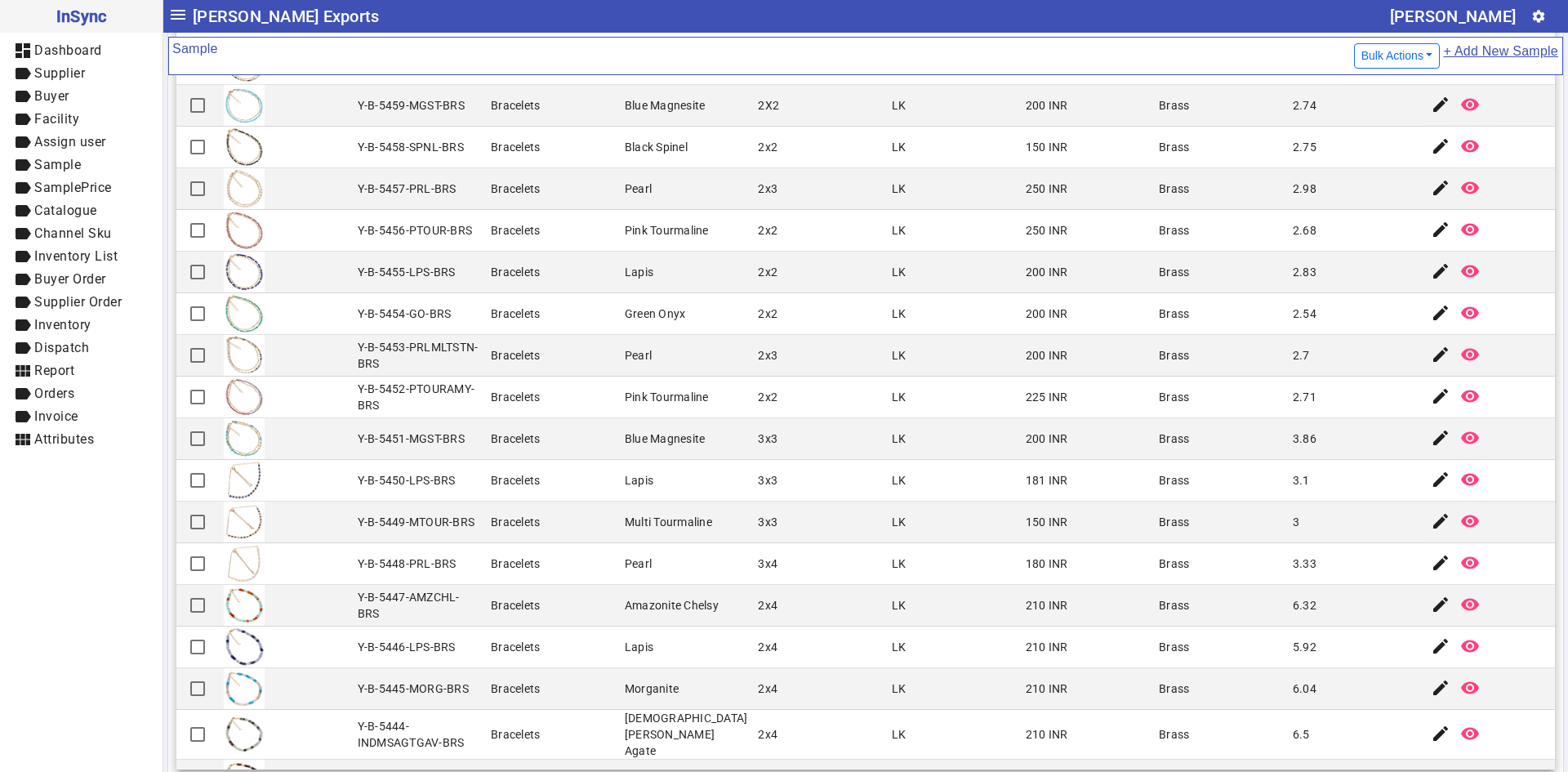
scroll to position [171, 0]
